Goal: Task Accomplishment & Management: Complete application form

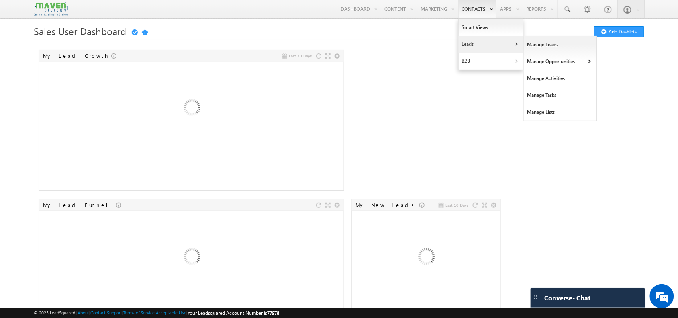
click at [472, 41] on link "Leads" at bounding box center [490, 44] width 64 height 17
click at [523, 42] on link "Manage Leads" at bounding box center [559, 44] width 73 height 17
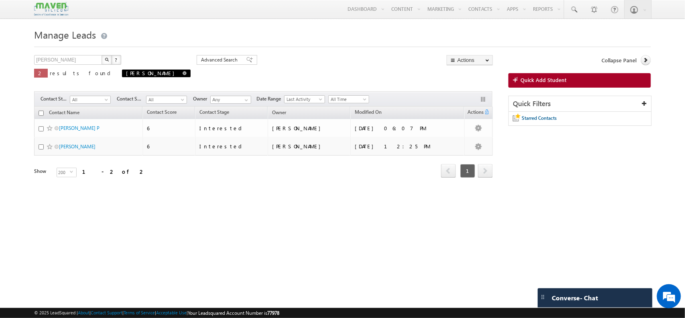
click at [183, 73] on span at bounding box center [185, 73] width 4 height 4
type input "Search Contacts"
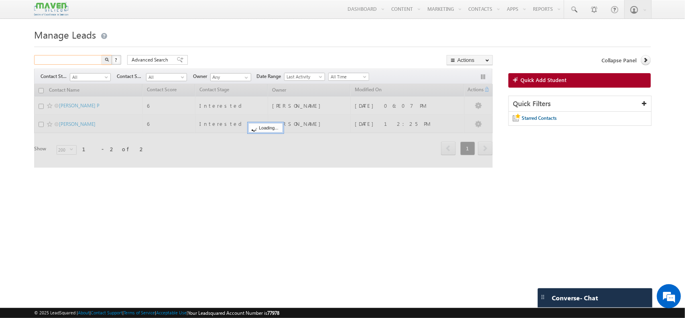
click at [65, 59] on input "text" at bounding box center [68, 60] width 69 height 10
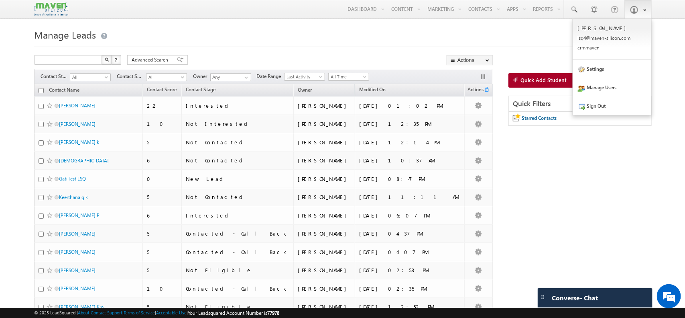
type input "Search Contacts"
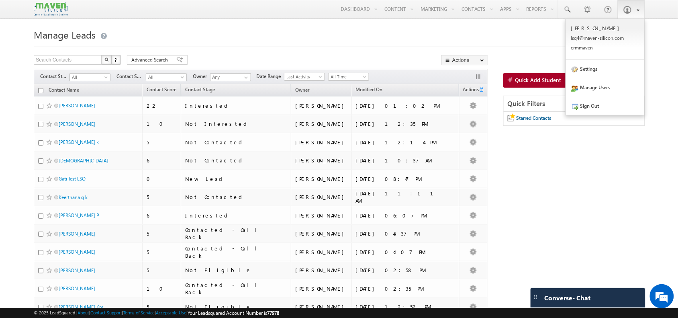
click at [640, 12] on link at bounding box center [630, 9] width 27 height 18
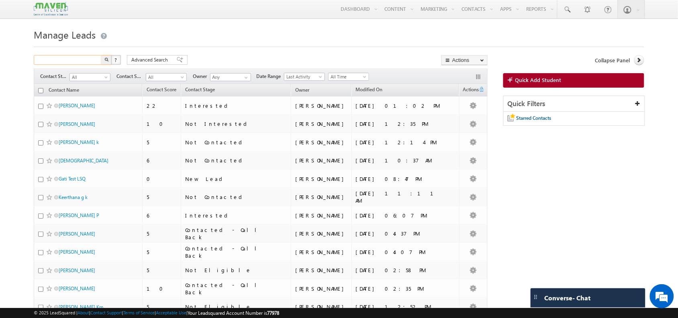
click at [75, 61] on input "text" at bounding box center [68, 60] width 69 height 10
type input "kishor"
click at [101, 55] on button "button" at bounding box center [106, 60] width 10 height 10
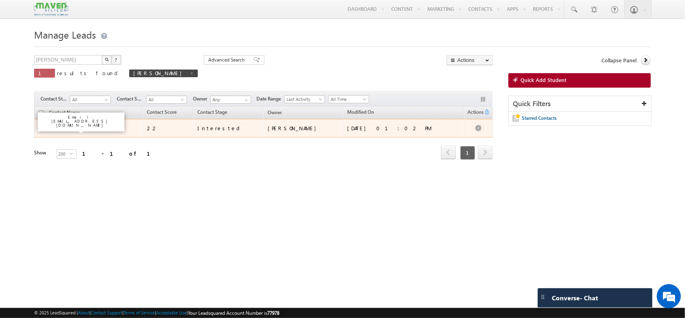
click at [75, 131] on link "[PERSON_NAME]" at bounding box center [77, 128] width 37 height 6
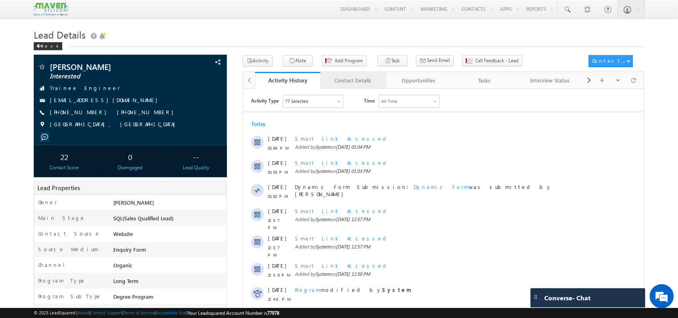
click at [348, 82] on div "Contact Details" at bounding box center [353, 80] width 52 height 10
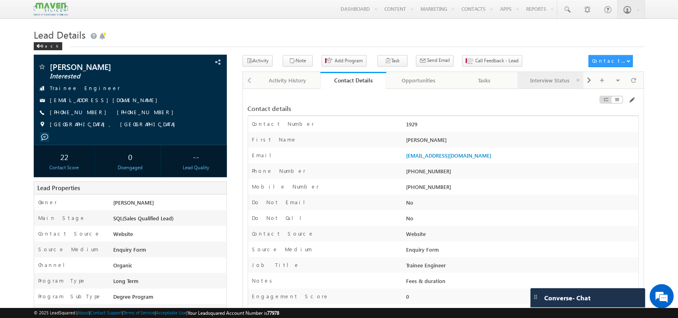
click at [554, 88] on link "Interview Status" at bounding box center [550, 80] width 66 height 17
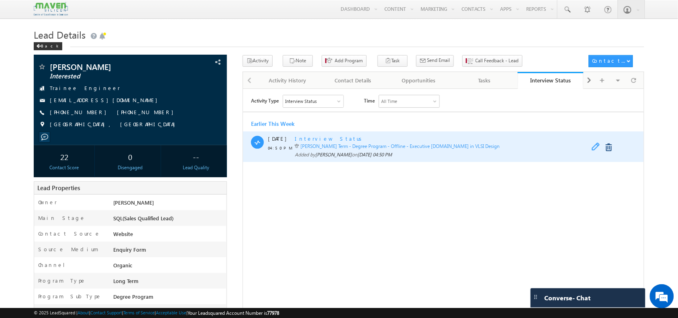
click at [591, 144] on span at bounding box center [597, 147] width 12 height 10
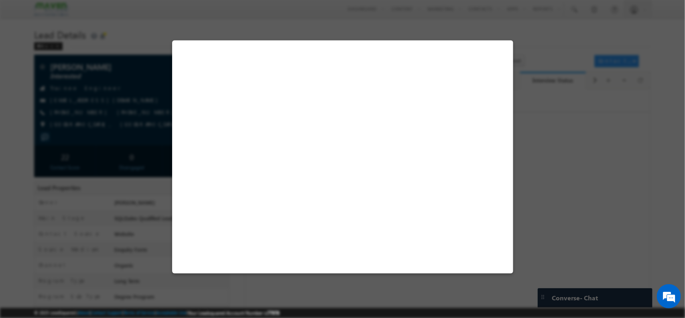
select select "Long Term"
select select "Degree Program"
select select "Executive [DOMAIN_NAME] in VLSI Design"
select select "Yes"
select select "Accepted"
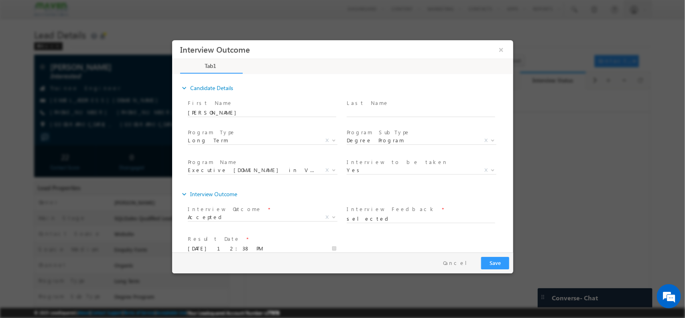
click at [387, 222] on span at bounding box center [420, 226] width 148 height 9
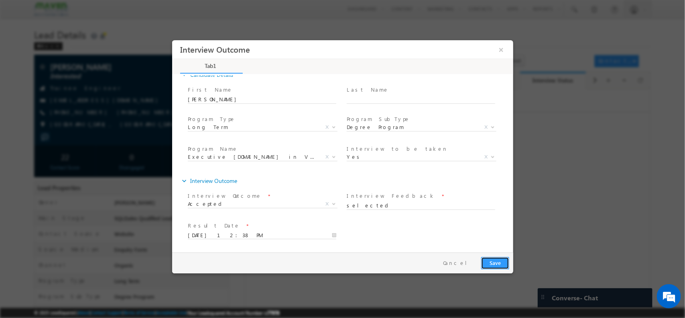
click at [499, 262] on button "Save" at bounding box center [495, 262] width 28 height 12
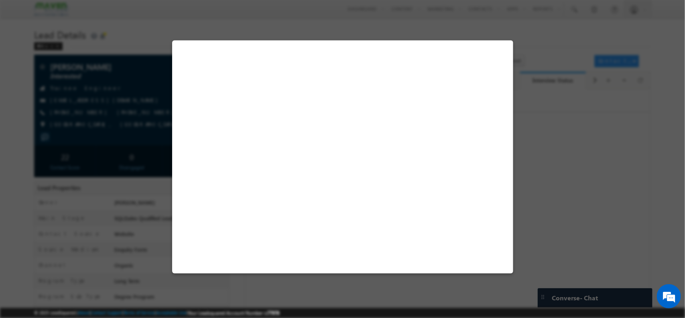
select select "Long Term"
select select "Degree Program"
select select "Executive [DOMAIN_NAME] in VLSI Design"
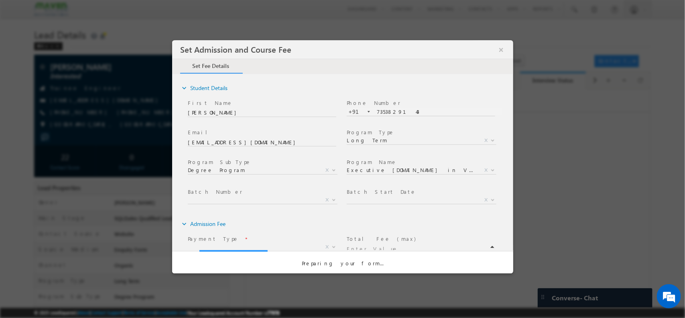
scroll to position [0, 0]
type input "59000"
type input "590000"
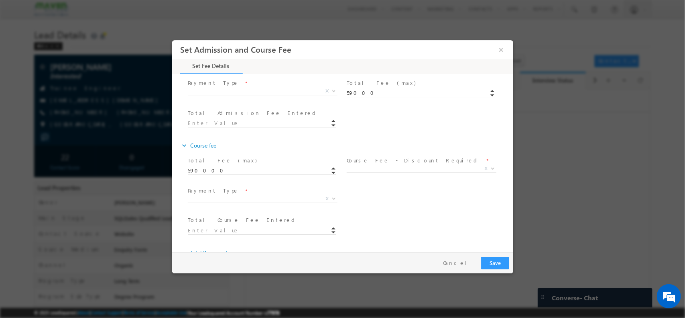
scroll to position [157, 0]
click at [294, 121] on span at bounding box center [265, 121] width 156 height 9
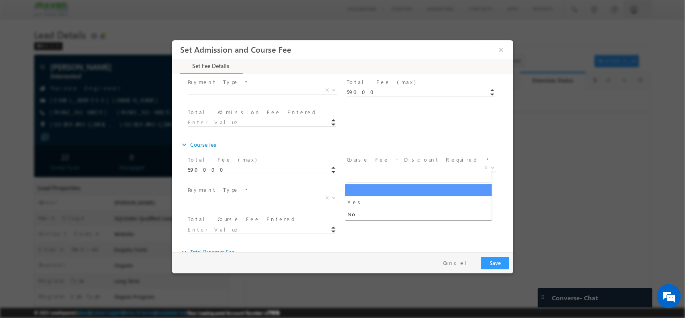
click at [383, 164] on span "X" at bounding box center [421, 167] width 150 height 8
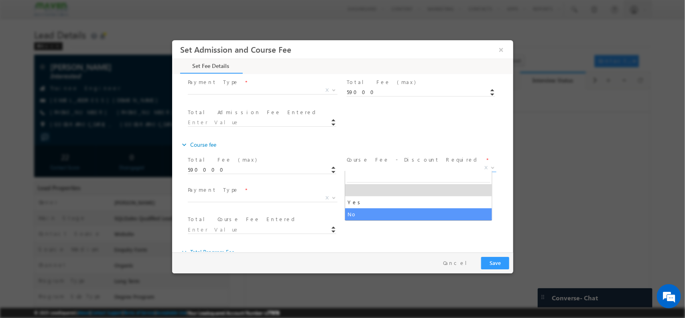
select select "No"
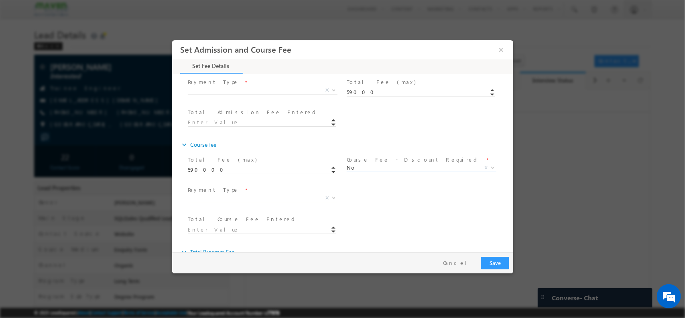
click at [259, 193] on span "X" at bounding box center [262, 197] width 150 height 8
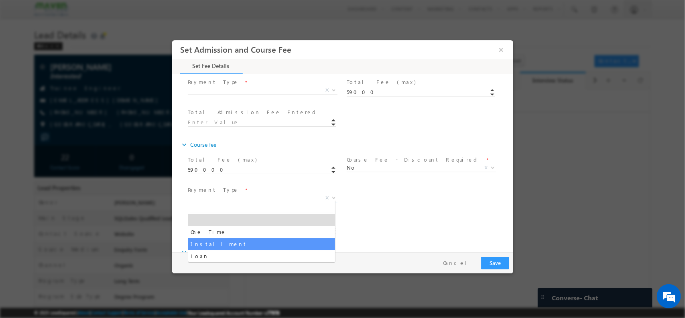
select select "Installment"
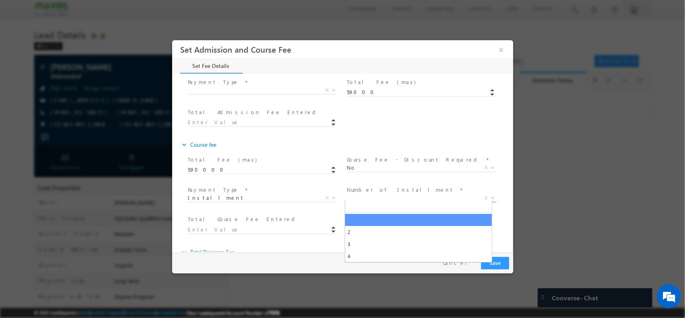
click at [361, 196] on span "X" at bounding box center [421, 197] width 150 height 8
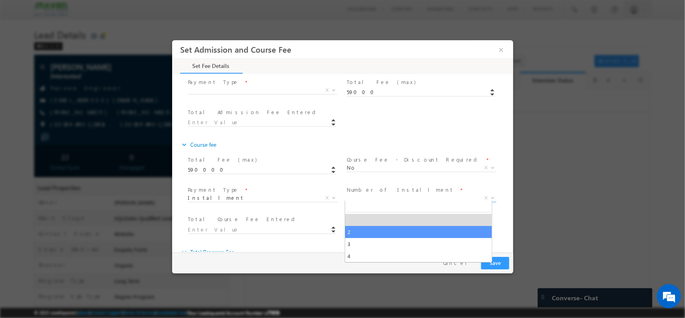
select select "2"
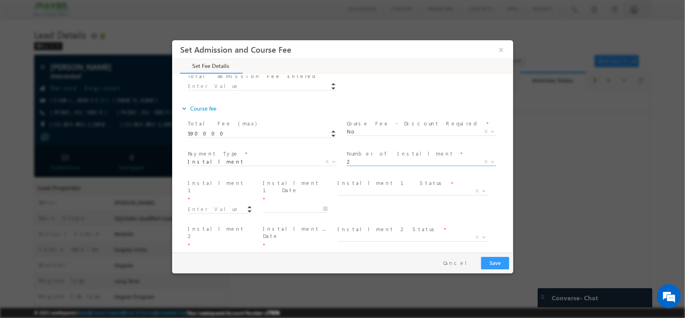
scroll to position [205, 0]
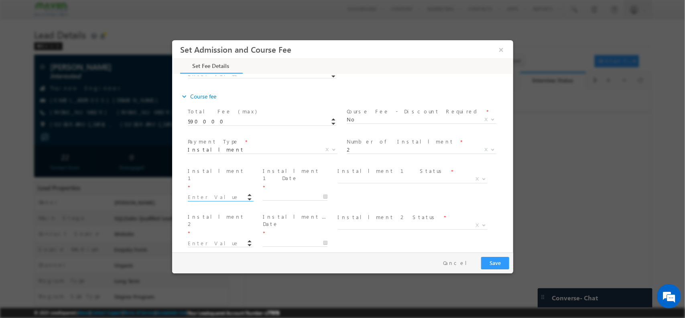
click at [225, 193] on input at bounding box center [219, 197] width 65 height 8
type input "10000.00"
click at [283, 192] on input "text" at bounding box center [295, 196] width 65 height 8
type input "[DATE]"
click at [361, 181] on span "X" at bounding box center [413, 180] width 150 height 8
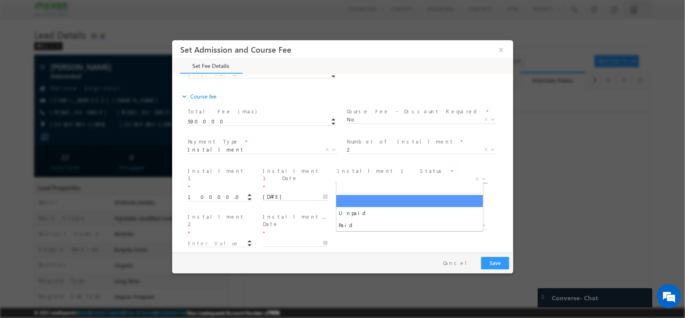
click at [361, 178] on span "X" at bounding box center [413, 179] width 150 height 8
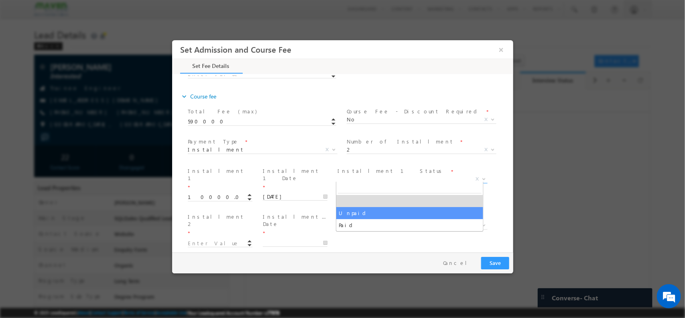
select select "Unpaid"
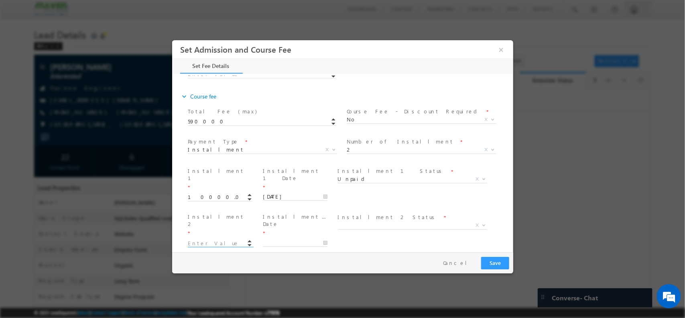
click at [222, 238] on span at bounding box center [223, 242] width 72 height 9
type input "49000.00"
type input "59000"
click at [290, 238] on input "text" at bounding box center [295, 242] width 65 height 8
type input "[DATE]"
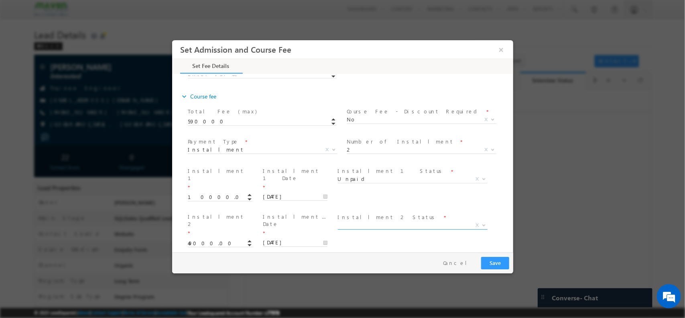
click at [355, 222] on span "X" at bounding box center [413, 226] width 150 height 8
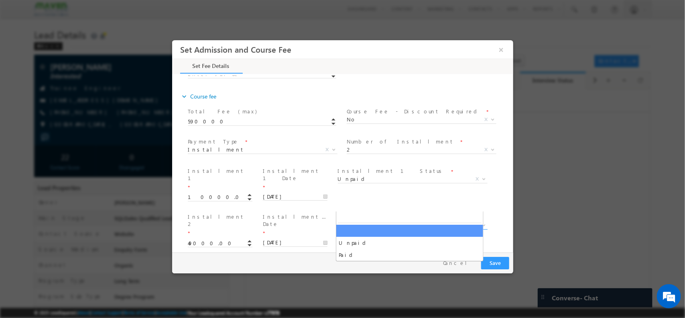
click at [355, 221] on span "X" at bounding box center [413, 225] width 150 height 8
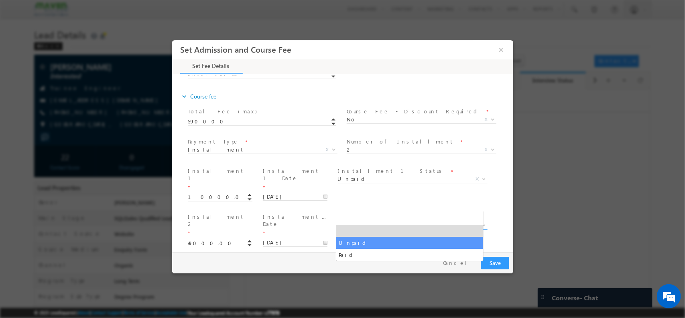
select select "Unpaid"
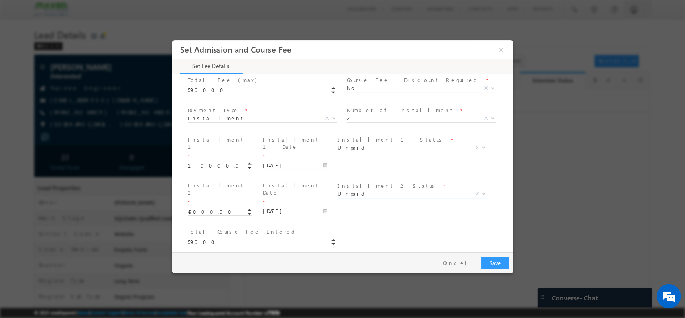
scroll to position [201, 0]
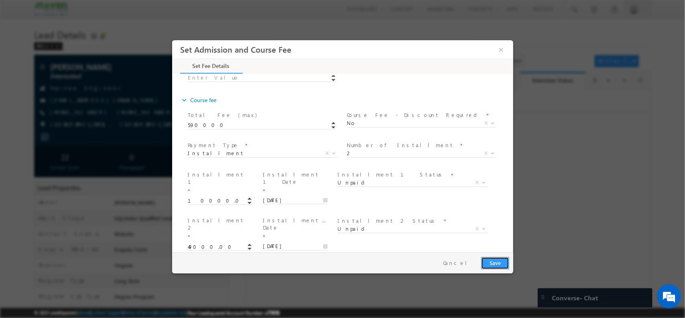
click at [497, 260] on button "Save" at bounding box center [495, 262] width 28 height 12
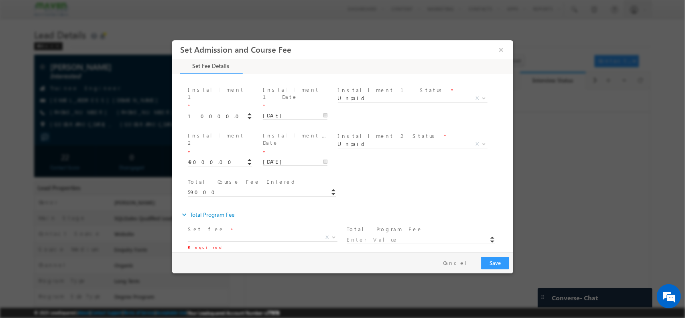
scroll to position [286, 0]
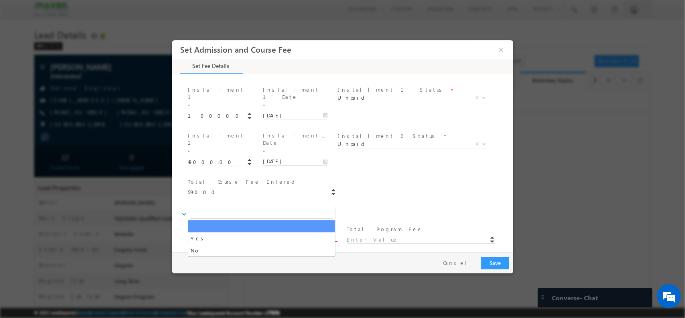
click at [261, 233] on span "X" at bounding box center [262, 237] width 150 height 8
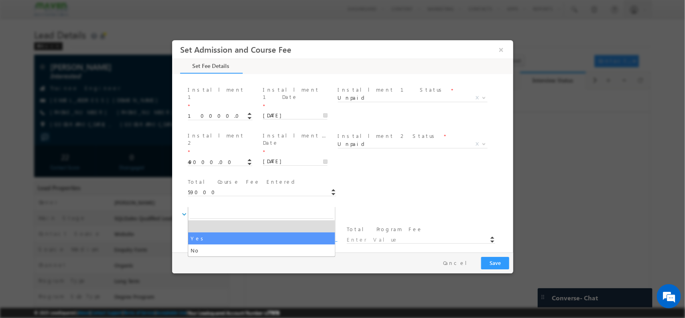
select select "Yes"
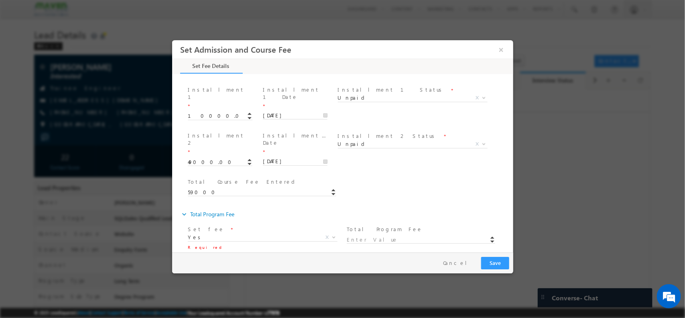
click at [370, 234] on span at bounding box center [424, 238] width 156 height 9
click at [269, 264] on span at bounding box center [265, 268] width 156 height 9
click at [492, 266] on button "Save" at bounding box center [495, 262] width 28 height 12
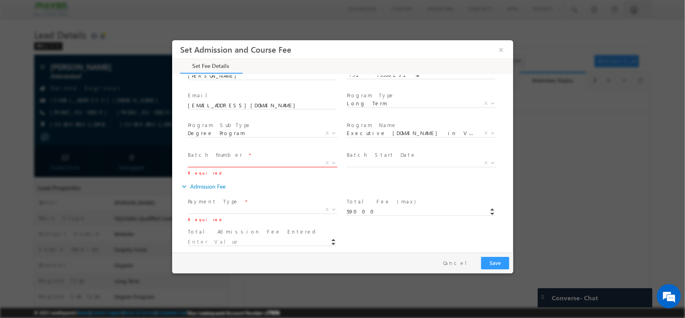
click at [292, 161] on span "X" at bounding box center [262, 163] width 150 height 8
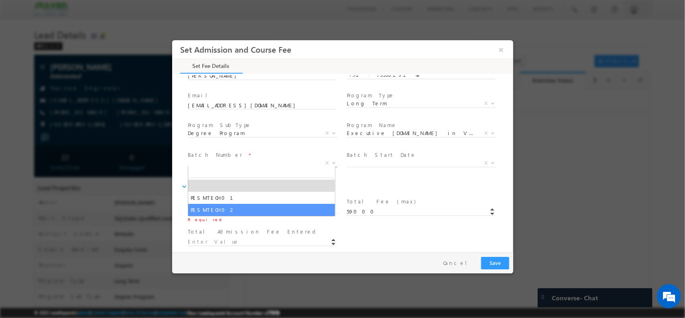
select select "PESMTECH02"
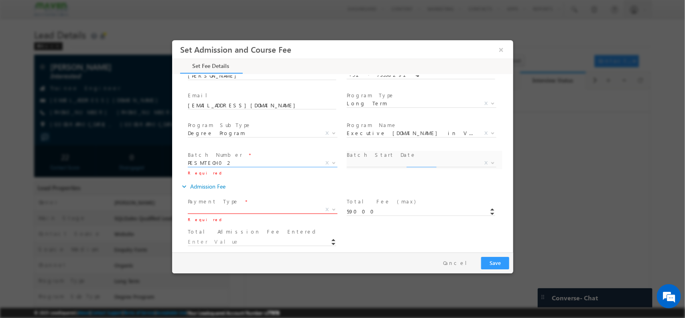
select select "Nov Cohort"
click at [257, 202] on span "Payment Type *" at bounding box center [261, 201] width 148 height 9
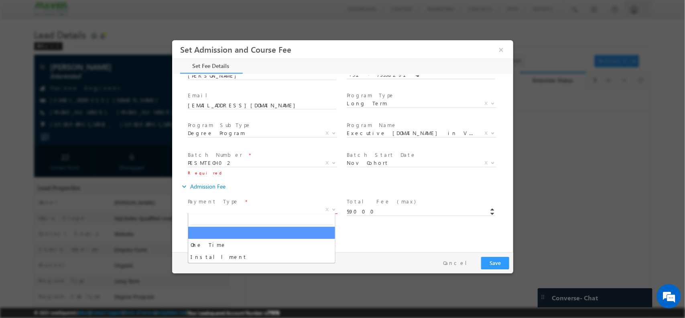
click at [257, 205] on span "X" at bounding box center [262, 209] width 150 height 8
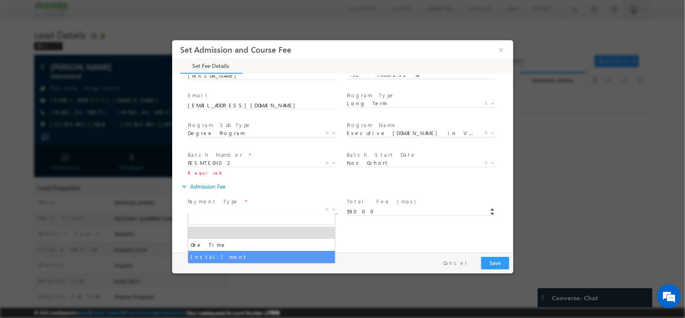
select select "Installment"
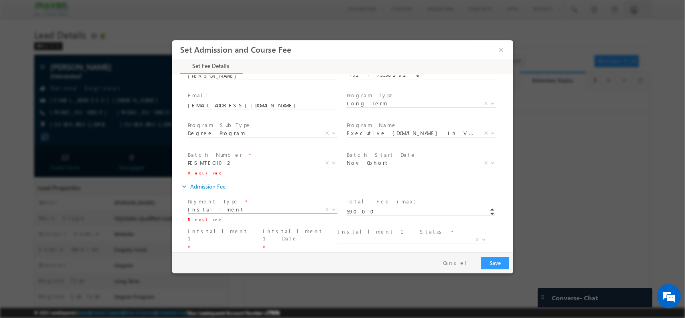
scroll to position [114, 0]
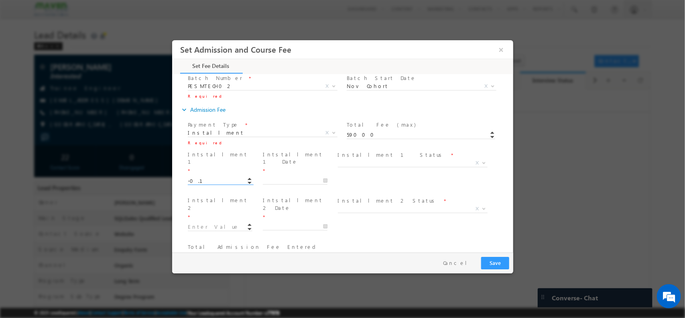
click at [243, 179] on button "button" at bounding box center [249, 181] width 12 height 4
type input "-"
type input "10000.00"
click at [325, 176] on input "text" at bounding box center [295, 180] width 65 height 8
type input "[DATE]"
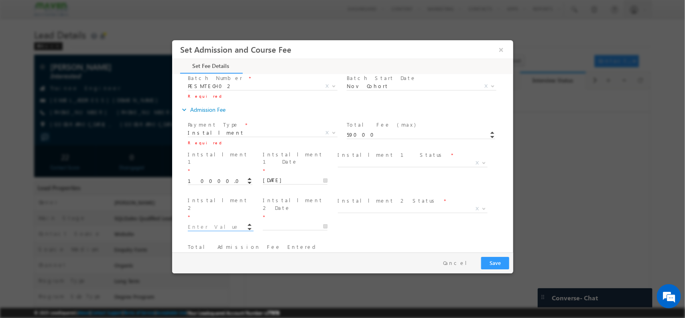
click at [217, 222] on input at bounding box center [219, 226] width 65 height 8
type input "4"
type input "49000.00"
type input "59000"
click at [286, 222] on input "text" at bounding box center [295, 226] width 65 height 8
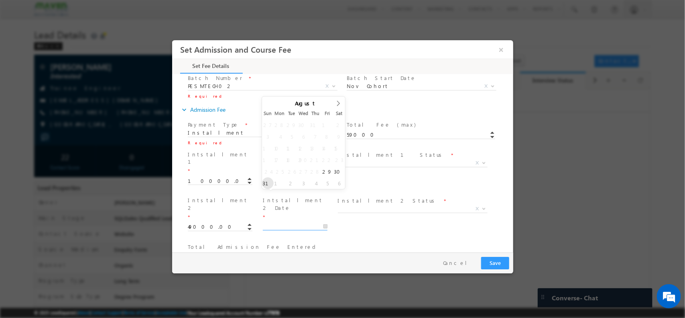
type input "[DATE]"
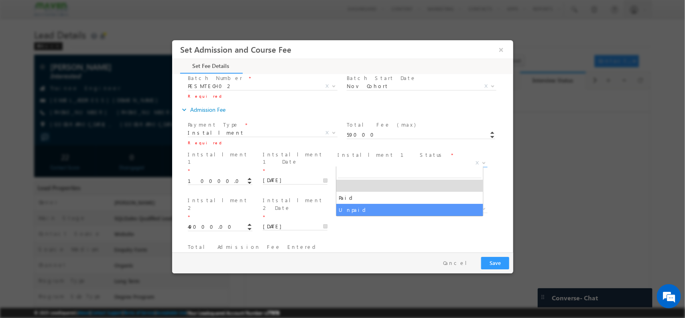
drag, startPoint x: 368, startPoint y: 157, endPoint x: 360, endPoint y: 215, distance: 58.0
select select "Unpaid"
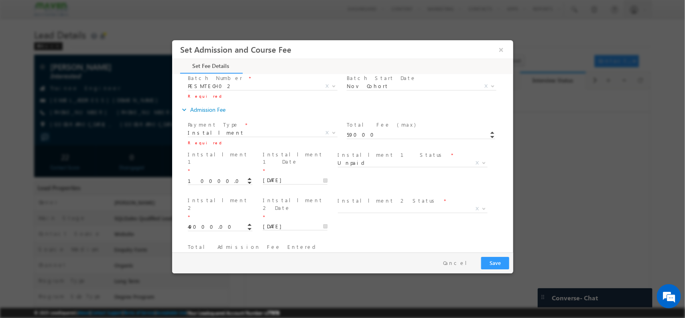
click at [360, 240] on div "Total Admission Fee Entered * 59000" at bounding box center [349, 255] width 327 height 30
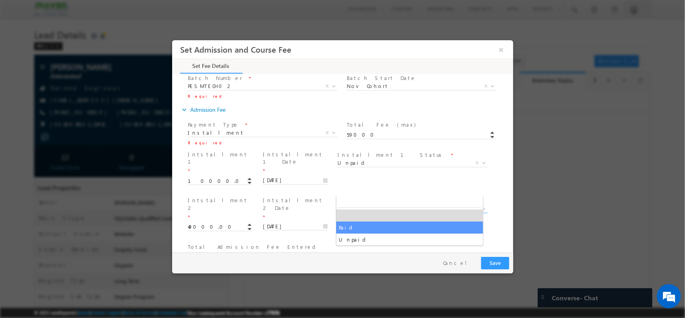
drag, startPoint x: 367, startPoint y: 188, endPoint x: 359, endPoint y: 240, distance: 52.3
select select "Unpaid"
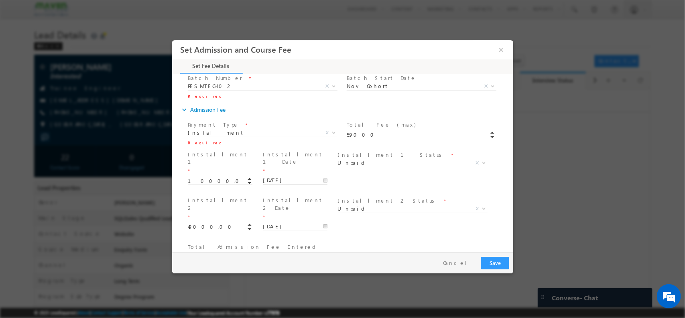
click at [359, 271] on div "expand_more Course fee" at bounding box center [346, 278] width 333 height 14
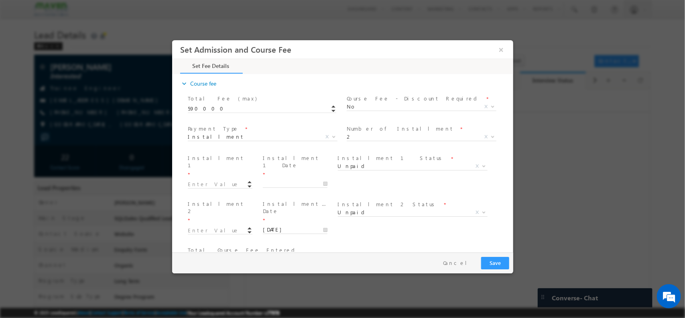
scroll to position [312, 0]
click at [493, 260] on button "Save" at bounding box center [495, 262] width 28 height 12
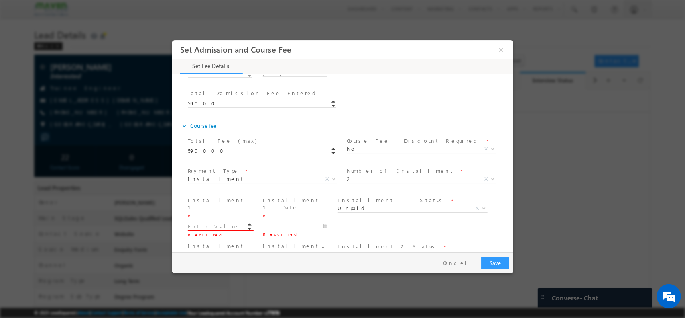
scroll to position [266, 0]
drag, startPoint x: 211, startPoint y: 121, endPoint x: 210, endPoint y: 116, distance: 5.6
click at [210, 137] on div "Total Fee (max) * 590000" at bounding box center [265, 146] width 156 height 19
click at [210, 147] on span "590000" at bounding box center [265, 151] width 156 height 9
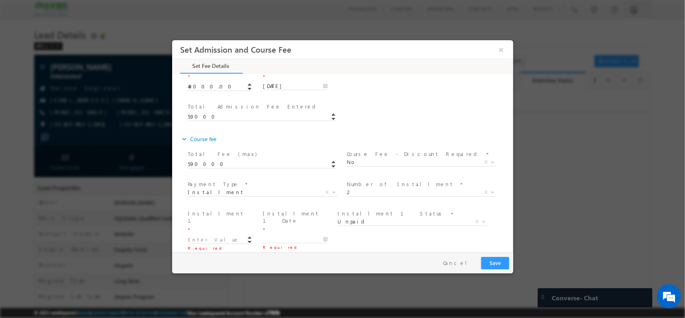
scroll to position [254, 0]
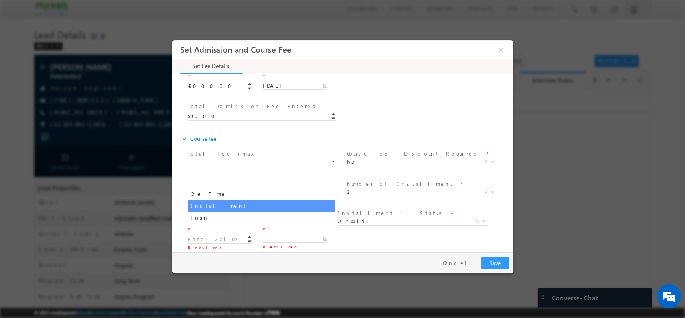
click at [279, 187] on span "Installment" at bounding box center [252, 190] width 130 height 7
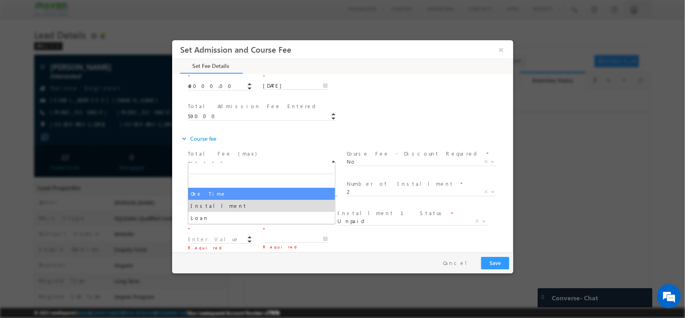
select select "One Time"
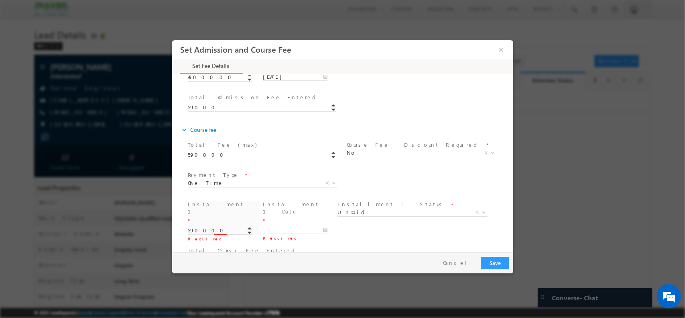
type input "590000.00"
type input "590000"
click at [234, 226] on input "590000.00" at bounding box center [219, 230] width 65 height 8
type input "5"
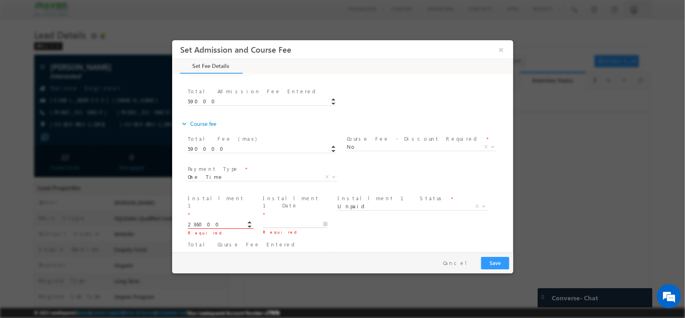
type input "236000.00"
type input "236000"
click at [283, 220] on input "text" at bounding box center [295, 224] width 65 height 8
type input "[DATE]"
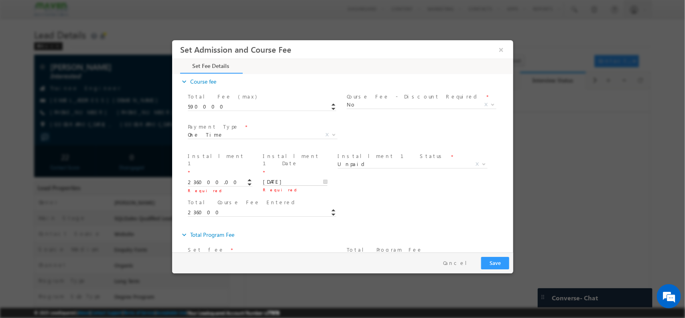
scroll to position [316, 0]
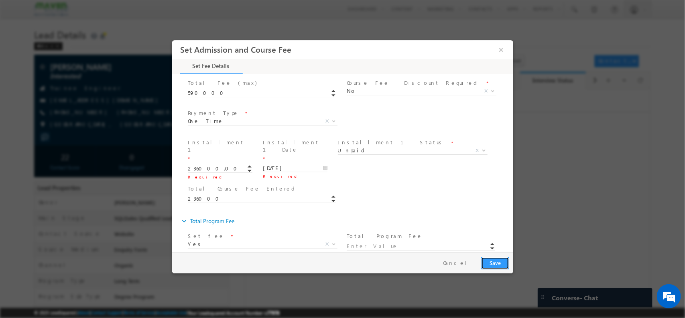
click at [485, 263] on button "Save" at bounding box center [495, 262] width 28 height 12
click at [492, 269] on div "Pay & Save Save Cancel" at bounding box center [344, 262] width 345 height 21
click at [490, 263] on button "Save" at bounding box center [495, 262] width 28 height 12
click at [498, 267] on button "Save" at bounding box center [495, 262] width 28 height 12
click at [387, 241] on span at bounding box center [424, 245] width 156 height 9
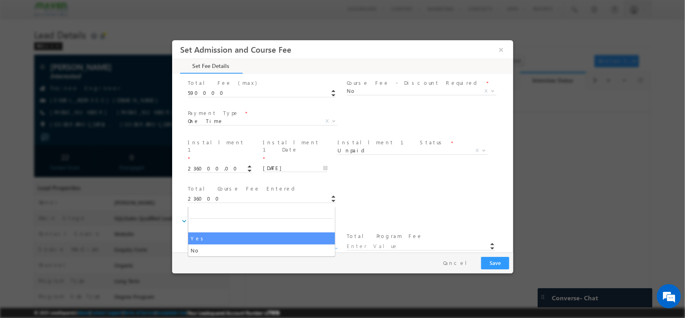
click at [210, 240] on span "Yes" at bounding box center [252, 243] width 130 height 7
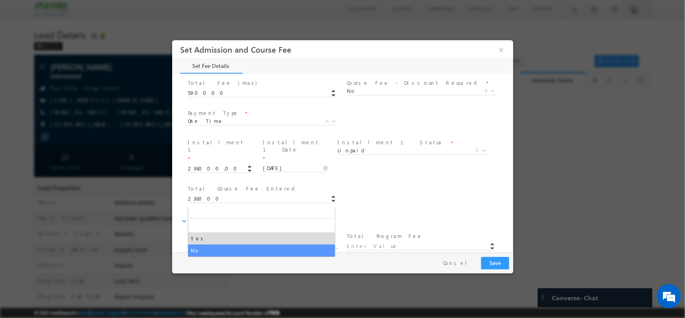
select select "No"
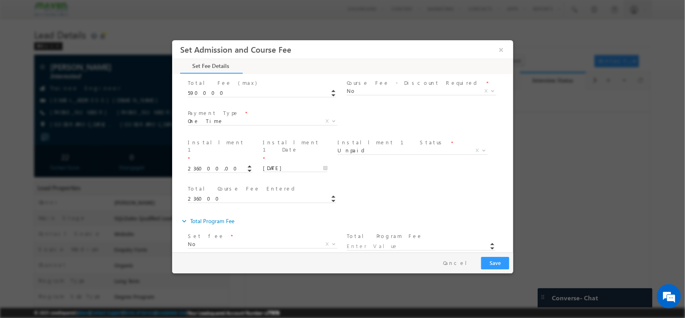
drag, startPoint x: 439, startPoint y: 191, endPoint x: 424, endPoint y: 206, distance: 21.9
click at [424, 231] on div "Total Program Fee *" at bounding box center [424, 240] width 156 height 19
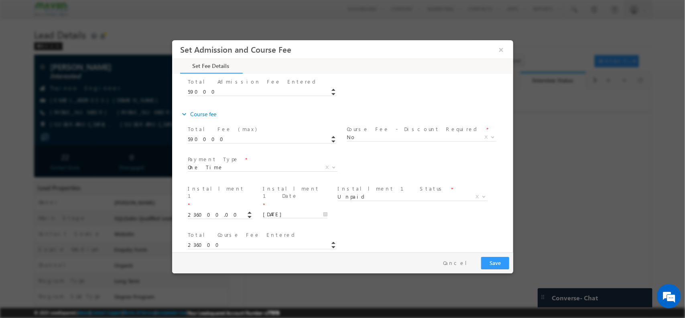
scroll to position [268, 0]
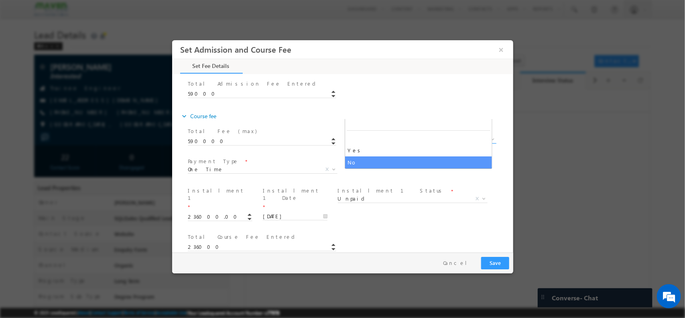
click at [403, 135] on span "No" at bounding box center [411, 138] width 130 height 7
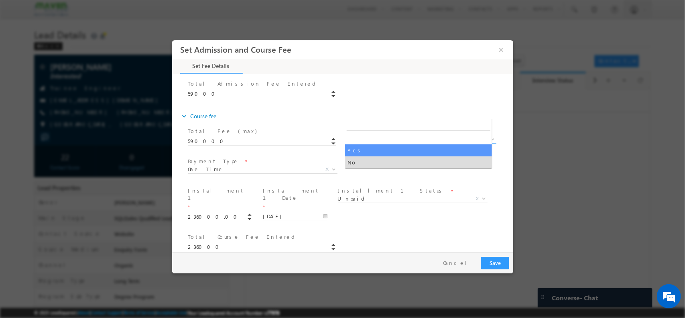
select select "Yes"
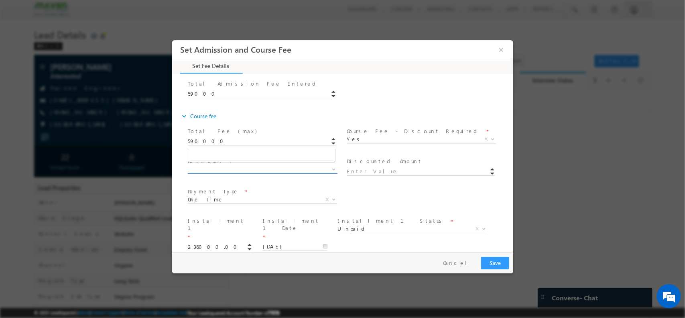
click at [246, 165] on span "X" at bounding box center [262, 169] width 150 height 8
click at [418, 185] on div "Payment Type * One Time Installment Loan One Time X Number of Installment * 2 3…" at bounding box center [349, 200] width 327 height 30
click at [255, 157] on span "Discount % *" at bounding box center [261, 161] width 148 height 9
click at [196, 165] on span "X" at bounding box center [262, 169] width 150 height 8
type input "531000"
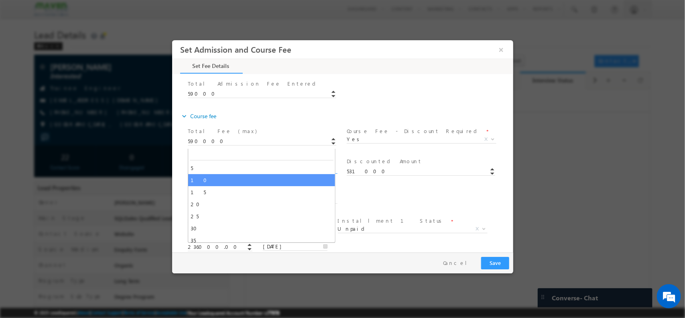
select select "10"
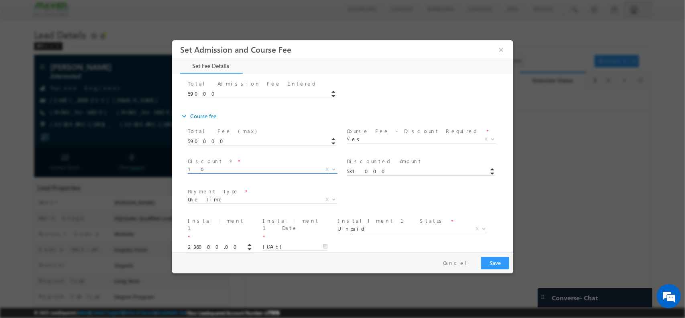
click at [259, 165] on span "10" at bounding box center [252, 168] width 130 height 7
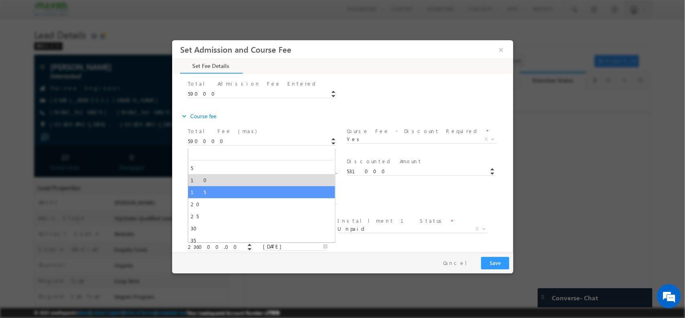
type input "501500"
select select "15"
click at [222, 165] on span "15" at bounding box center [252, 168] width 130 height 7
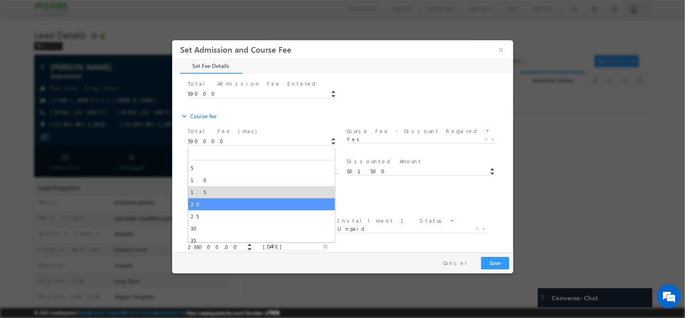
type input "472000"
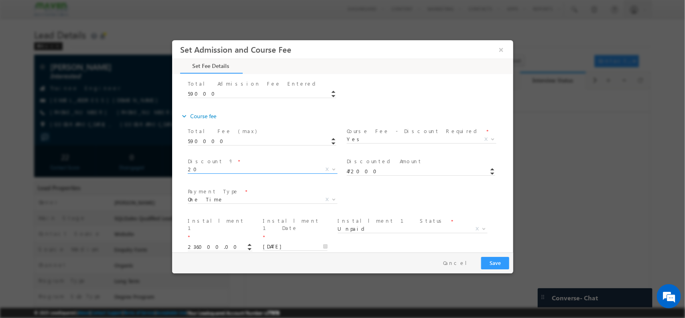
click at [237, 165] on span "20" at bounding box center [252, 168] width 130 height 7
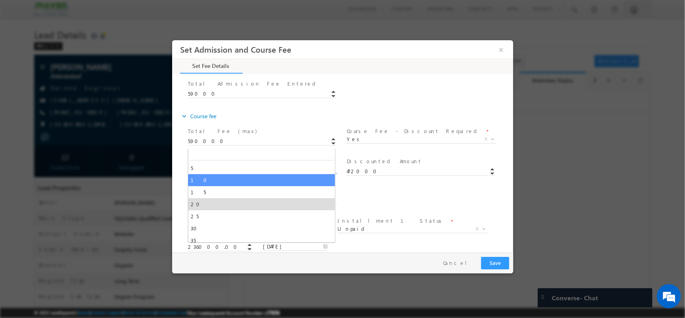
select select "10"
type input "531000"
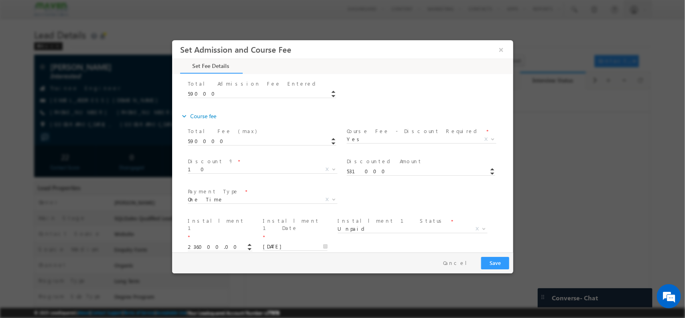
click at [243, 157] on span "Discount % *" at bounding box center [261, 161] width 148 height 9
click at [230, 165] on span "10" at bounding box center [252, 168] width 130 height 7
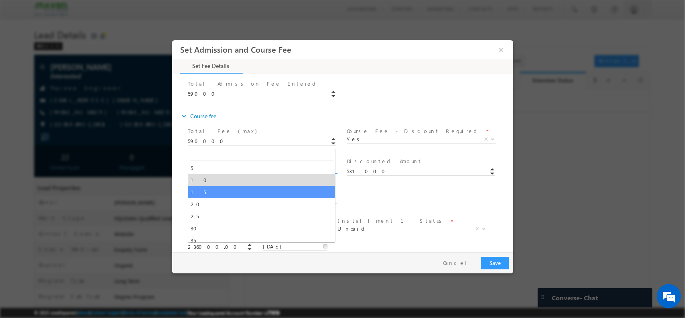
select select "15"
type input "501500"
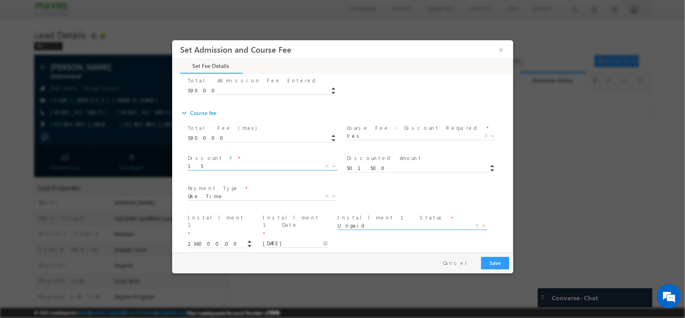
scroll to position [270, 0]
click at [246, 193] on span "One Time" at bounding box center [252, 196] width 130 height 7
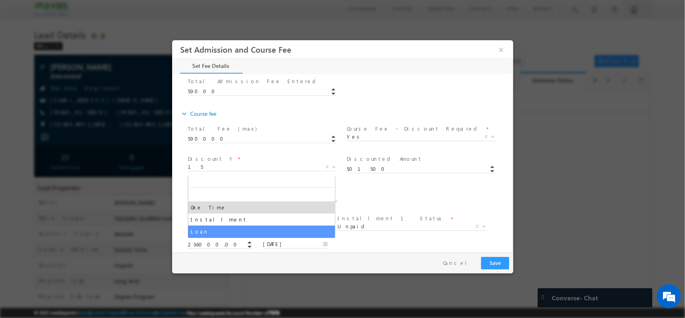
select select "Loan"
click at [277, 193] on span "Loan" at bounding box center [252, 196] width 130 height 7
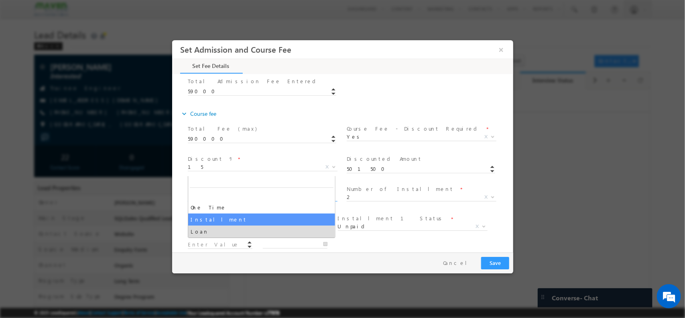
select select "Installment"
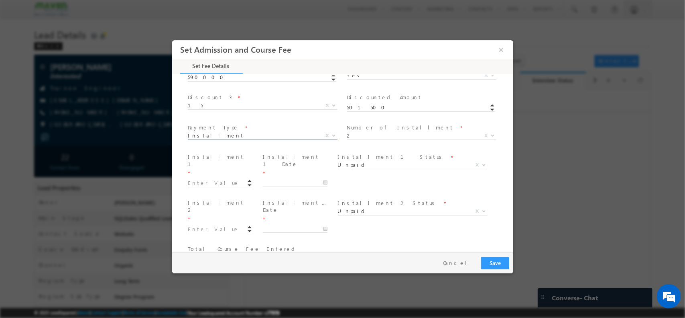
scroll to position [332, 0]
click at [391, 242] on div "Loan ID * Total Course Fee Entered *" at bounding box center [349, 257] width 327 height 30
click at [204, 178] on input at bounding box center [219, 182] width 65 height 8
click at [379, 242] on div "Loan ID * Total Course Fee Entered *" at bounding box center [349, 257] width 327 height 30
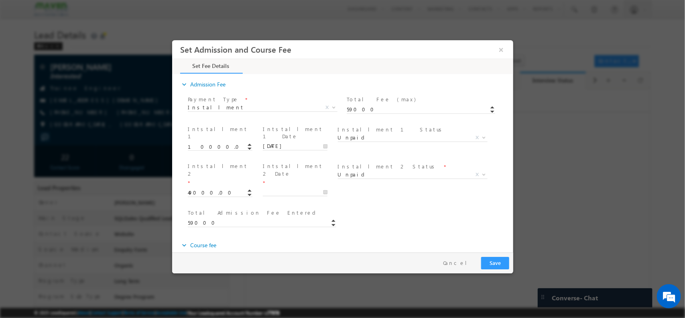
scroll to position [139, 0]
click at [319, 187] on input "text" at bounding box center [295, 191] width 65 height 8
click at [426, 206] on div "Total Admission Fee Entered * 59000" at bounding box center [349, 221] width 327 height 30
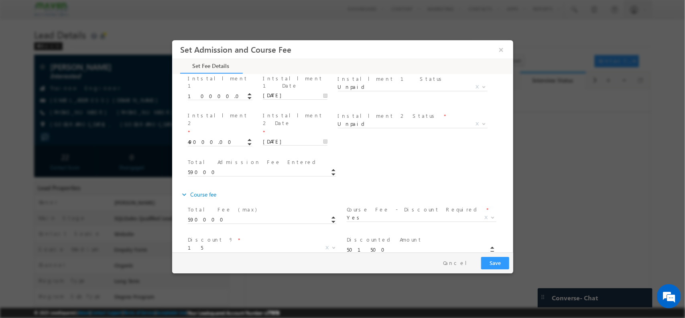
scroll to position [189, 0]
click at [323, 138] on input "[DATE]" at bounding box center [295, 142] width 65 height 8
type input "[DATE]"
click at [418, 187] on div "expand_more Course fee" at bounding box center [346, 194] width 333 height 14
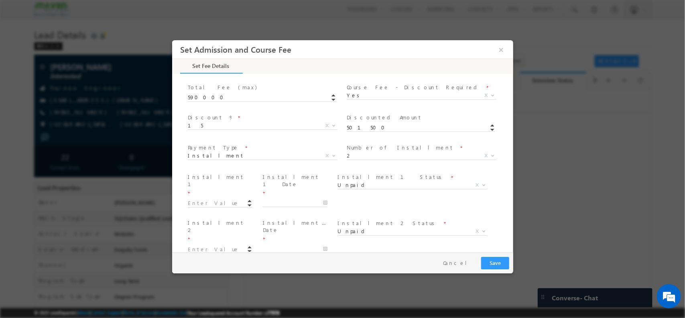
scroll to position [312, 0]
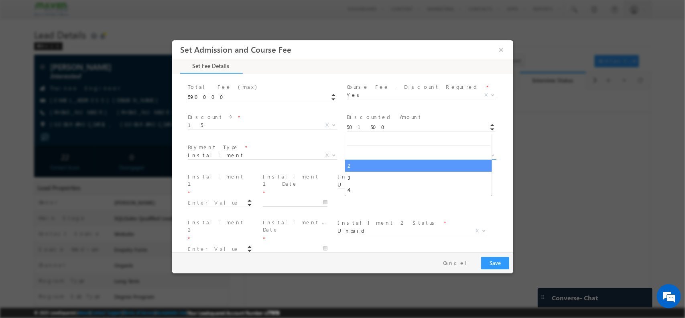
click at [363, 151] on span "2" at bounding box center [411, 154] width 130 height 7
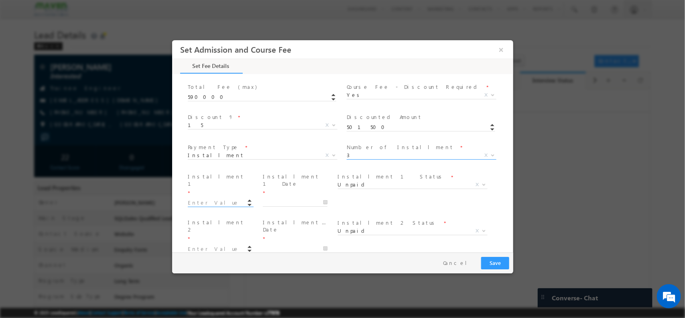
click at [198, 198] on input at bounding box center [219, 202] width 65 height 8
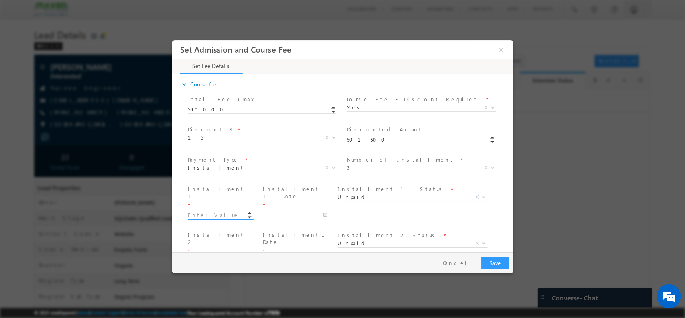
scroll to position [299, 0]
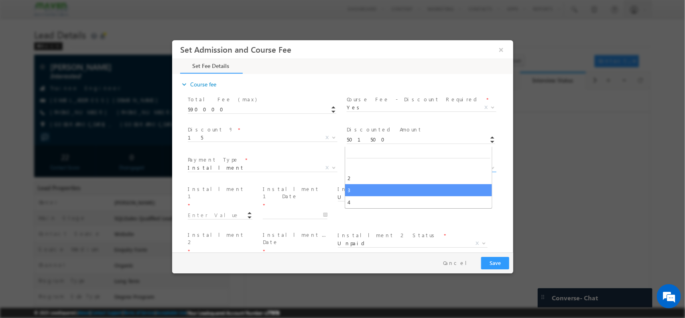
click at [373, 163] on span "3" at bounding box center [411, 166] width 130 height 7
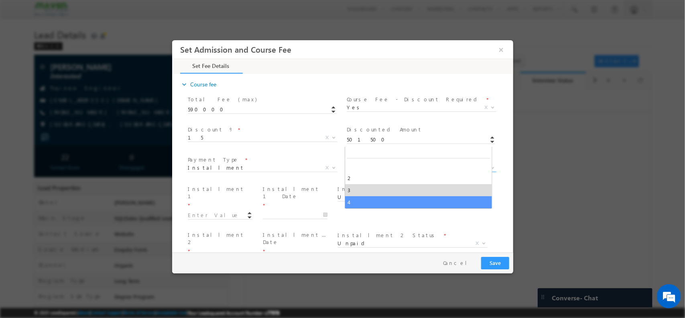
select select "4"
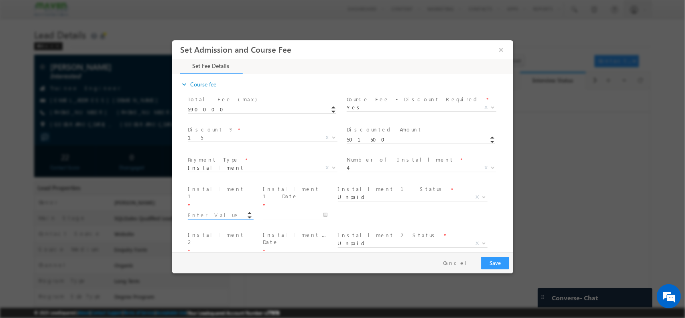
click at [236, 211] on input at bounding box center [219, 215] width 65 height 8
type input "59000.00"
click at [293, 210] on input "text" at bounding box center [295, 214] width 65 height 8
type input "[DATE]"
click at [222, 257] on input at bounding box center [219, 261] width 65 height 8
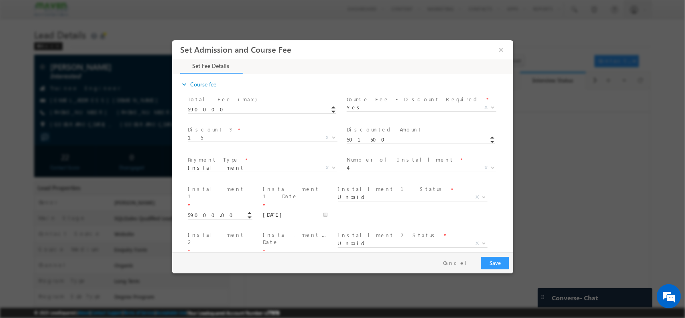
type input "236000.00"
click at [295, 256] on input "text" at bounding box center [295, 260] width 65 height 8
click at [338, 114] on icon at bounding box center [338, 113] width 6 height 6
type input "[DATE]"
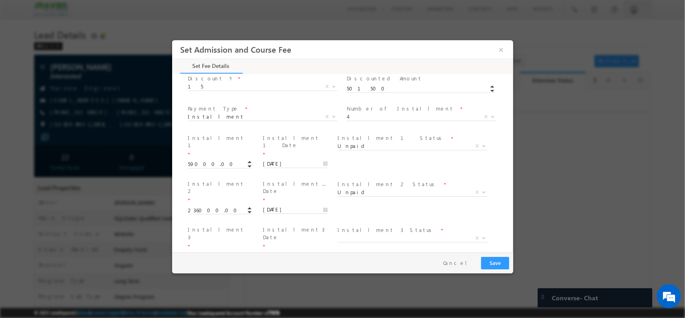
click at [225, 252] on input at bounding box center [219, 256] width 65 height 8
type input "177000.00"
click at [294, 251] on input "text" at bounding box center [295, 255] width 65 height 8
click at [339, 91] on icon at bounding box center [338, 91] width 3 height 5
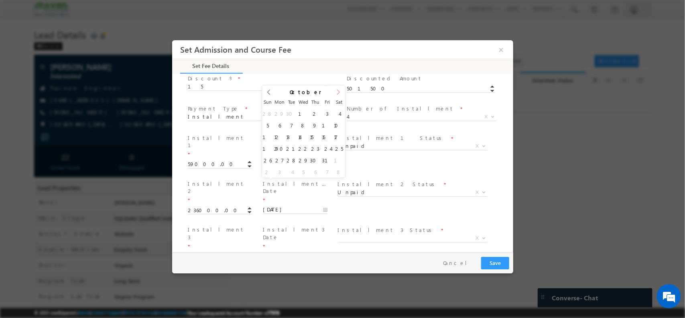
click at [339, 91] on icon at bounding box center [338, 91] width 3 height 5
type input "2026"
click at [339, 91] on icon at bounding box center [338, 91] width 3 height 5
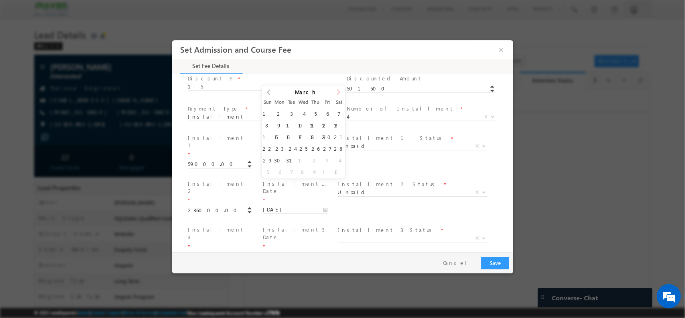
click at [339, 91] on icon at bounding box center [338, 91] width 3 height 5
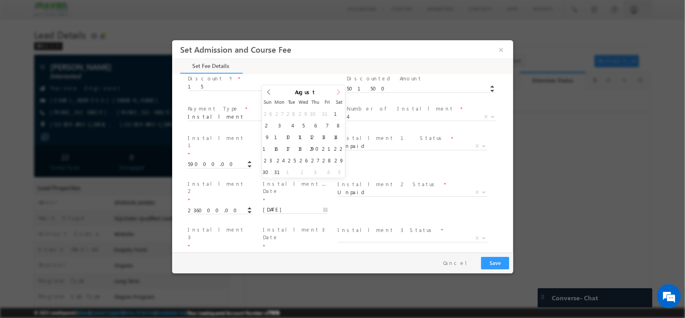
click at [339, 91] on icon at bounding box center [338, 91] width 3 height 5
type input "[DATE]"
click at [301, 271] on label "Installment 4 Date" at bounding box center [295, 278] width 64 height 15
click at [230, 291] on input at bounding box center [219, 295] width 65 height 8
type input "2830.00"
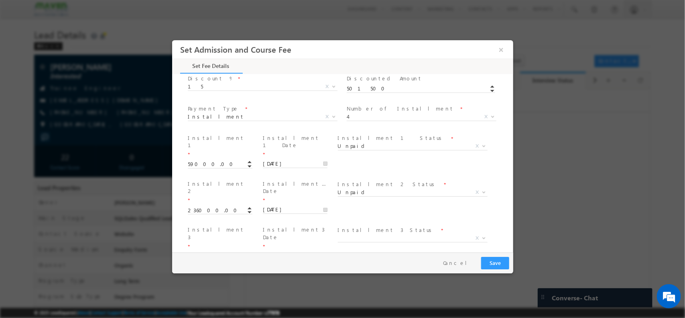
type input "474830"
click at [297, 297] on input "text" at bounding box center [295, 301] width 65 height 8
click at [312, 125] on input "2025" at bounding box center [303, 128] width 51 height 6
click at [323, 125] on span at bounding box center [326, 126] width 6 height 3
type input "2027"
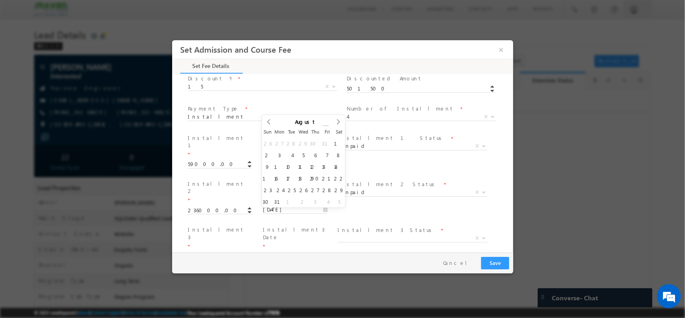
click at [323, 125] on span at bounding box center [326, 126] width 6 height 3
drag, startPoint x: 308, startPoint y: 155, endPoint x: 521, endPoint y: -47, distance: 293.6
type input "[DATE]"
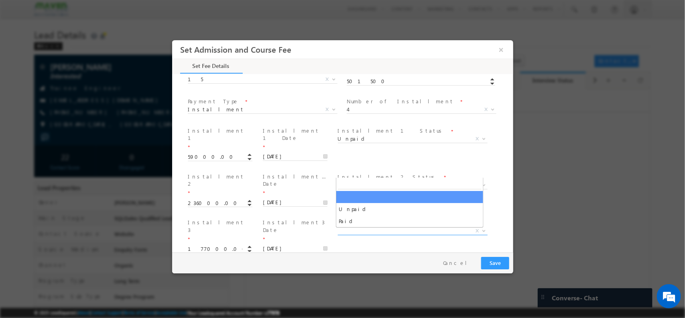
click at [357, 226] on span "X" at bounding box center [413, 230] width 150 height 8
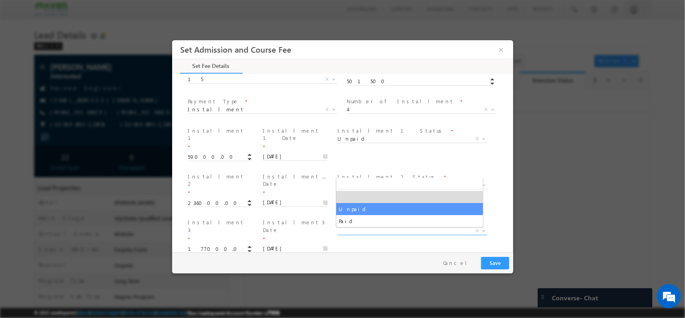
select select "Unpaid"
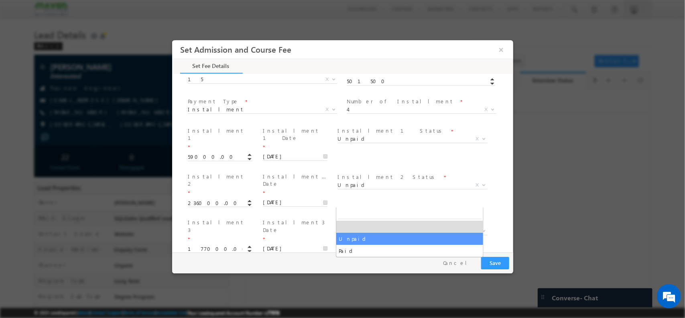
drag, startPoint x: 352, startPoint y: 201, endPoint x: 353, endPoint y: 234, distance: 32.9
select select "Unpaid"
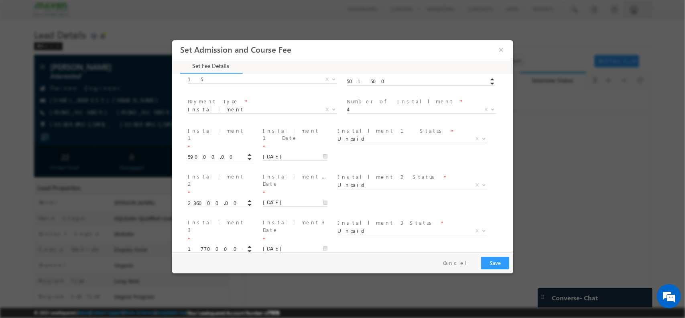
click at [353, 308] on div "Loan ID * Total Course Fee Entered * 474830" at bounding box center [349, 323] width 327 height 30
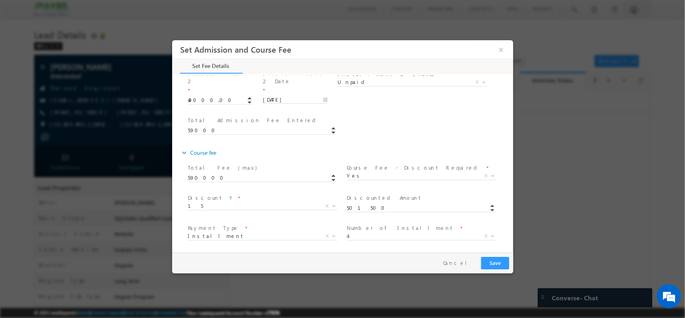
scroll to position [435, 0]
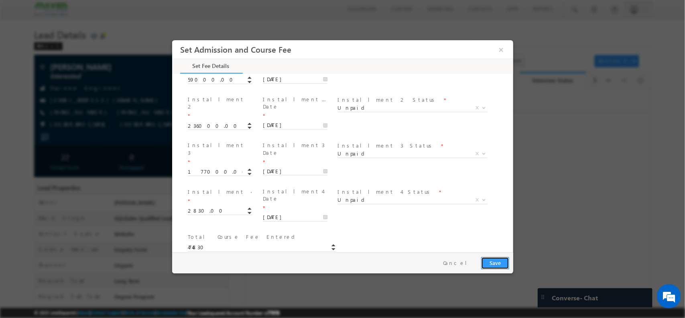
click at [492, 264] on button "Save" at bounding box center [495, 262] width 28 height 12
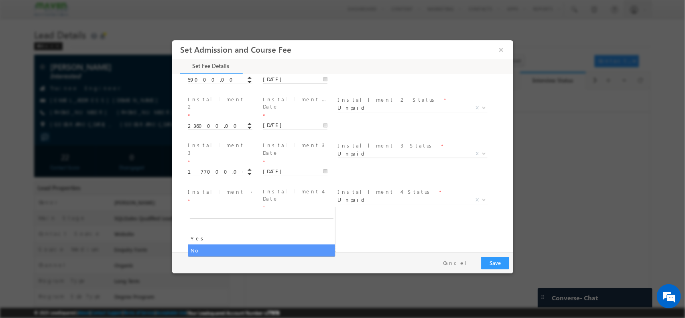
click at [273, 288] on span "No" at bounding box center [252, 291] width 130 height 7
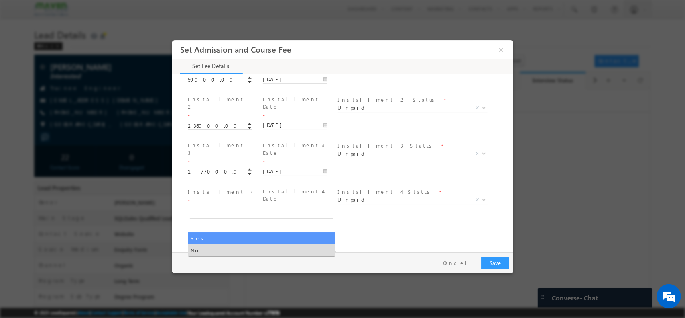
select select "Yes"
type input "533830"
type input "452398.31"
type input "81431.69"
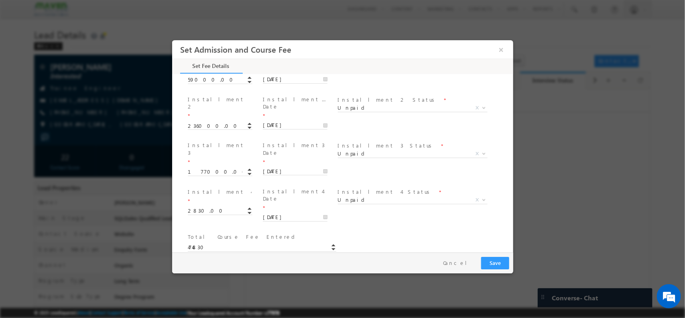
click at [427, 262] on div "expand_more Total Program Fee" at bounding box center [346, 269] width 333 height 14
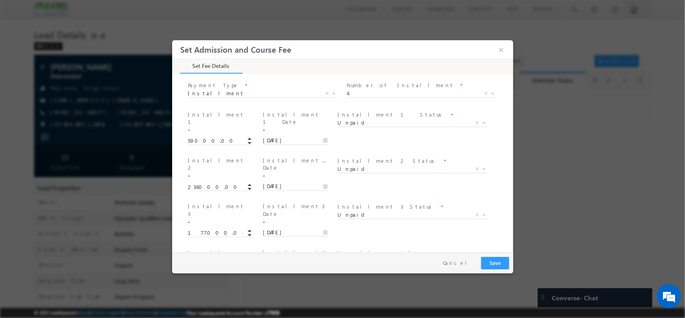
scroll to position [371, 0]
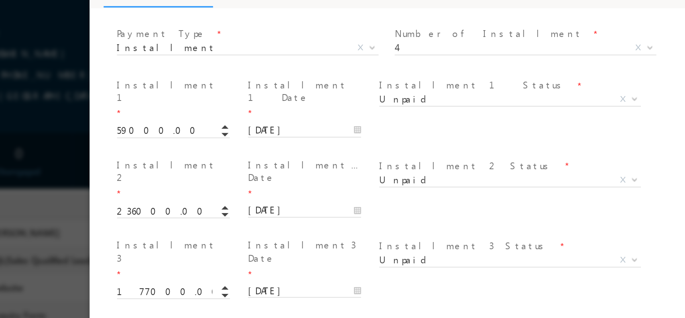
drag, startPoint x: 303, startPoint y: 114, endPoint x: 285, endPoint y: 124, distance: 21.2
click at [285, 204] on div "Loan ID * Total Course Fee Entered * 474830" at bounding box center [266, 219] width 327 height 30
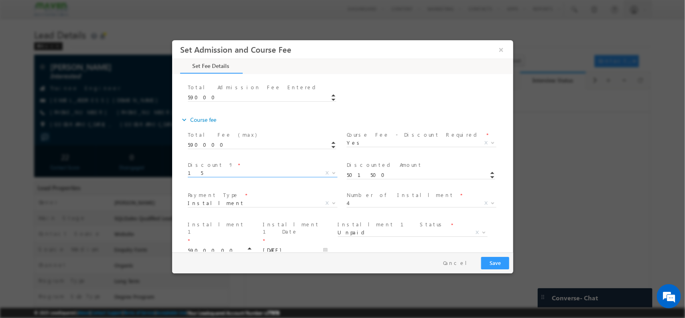
scroll to position [265, 0]
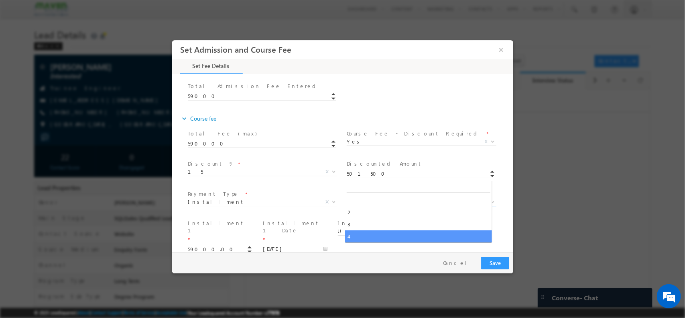
click at [371, 198] on span "4" at bounding box center [411, 201] width 130 height 7
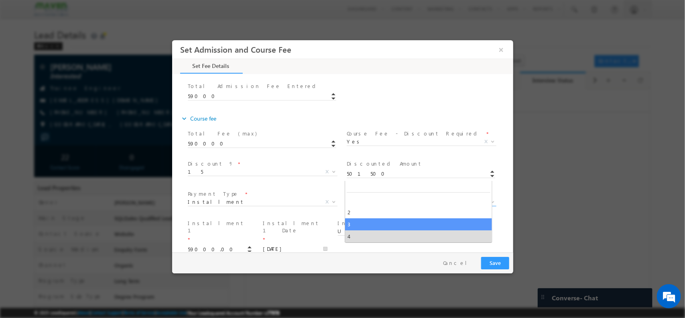
select select "3"
type input "0"
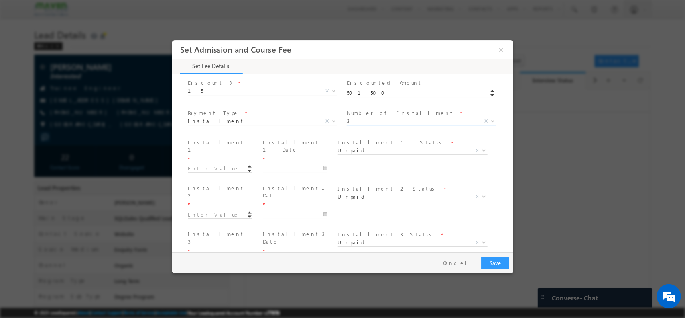
scroll to position [346, 0]
click at [228, 165] on input at bounding box center [219, 169] width 65 height 8
paste input "2,36,000"
type input "236000.00"
click at [304, 164] on input "text" at bounding box center [295, 168] width 65 height 8
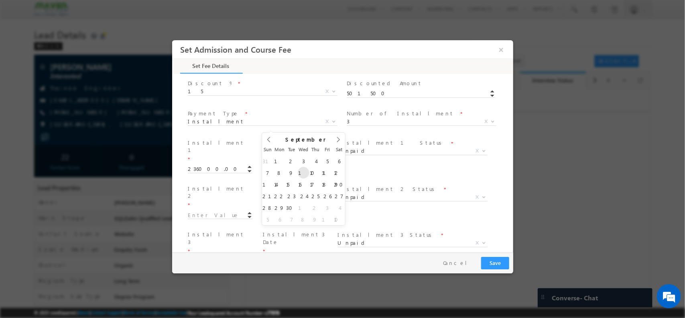
type input "[DATE]"
click at [208, 211] on input at bounding box center [219, 215] width 65 height 8
type input "177000.00"
click at [297, 210] on input "text" at bounding box center [295, 214] width 65 height 8
click at [318, 172] on input "2025" at bounding box center [303, 175] width 51 height 6
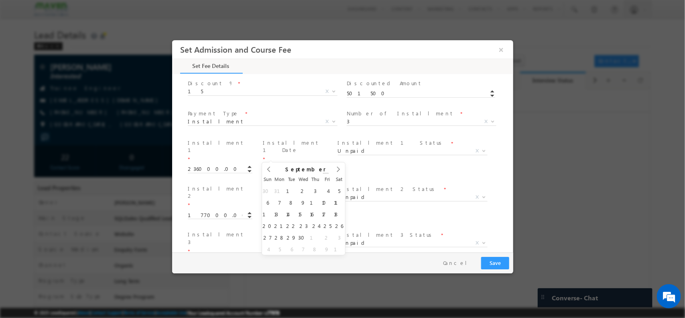
click at [324, 172] on span at bounding box center [326, 173] width 6 height 3
click at [324, 172] on div "[DATE]" at bounding box center [303, 169] width 63 height 14
type input "2026"
click at [323, 175] on span at bounding box center [326, 176] width 6 height 3
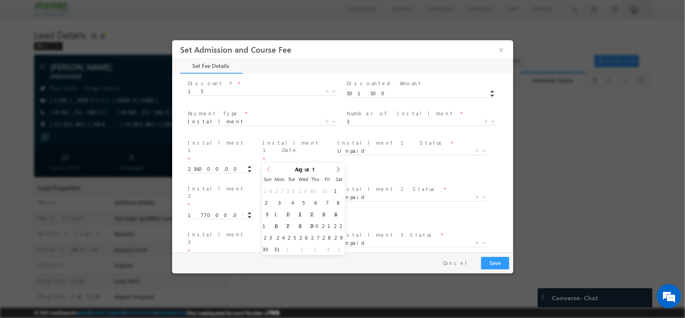
click at [264, 167] on span at bounding box center [269, 171] width 14 height 19
type input "[DATE]"
click at [232, 256] on span at bounding box center [223, 260] width 72 height 9
type input "28320.00"
type input "441320"
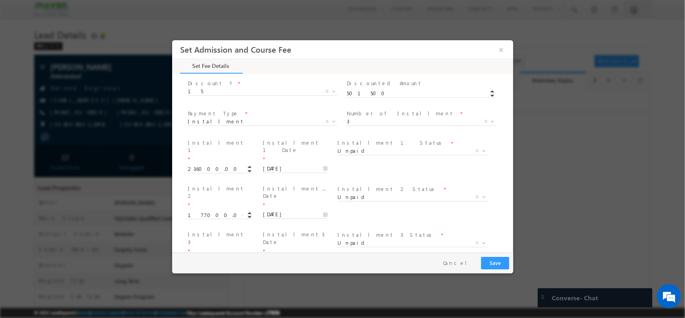
click at [302, 256] on input "text" at bounding box center [295, 260] width 65 height 8
click at [323, 100] on span at bounding box center [326, 101] width 6 height 3
type input "2027"
click at [323, 103] on span at bounding box center [326, 104] width 6 height 3
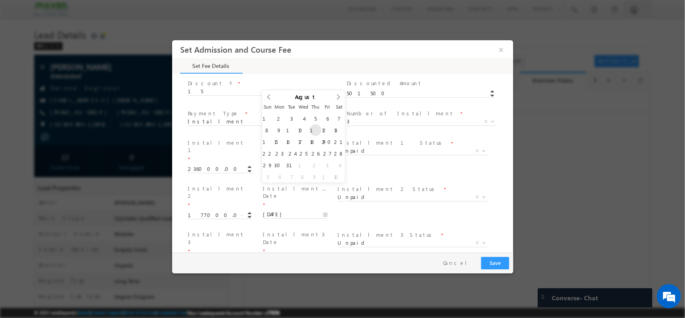
type input "[DATE]"
click at [387, 275] on div "Loan ID * Total Course Fee Entered * 441320" at bounding box center [349, 290] width 327 height 30
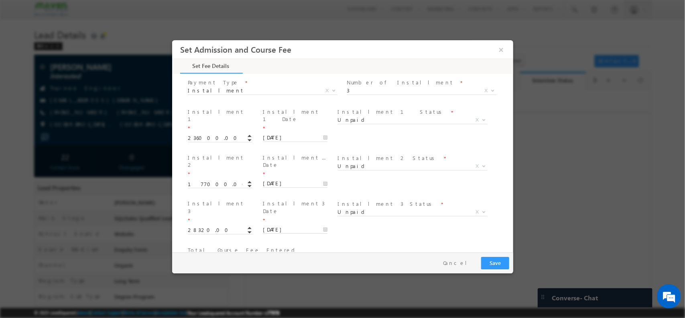
scroll to position [336, 0]
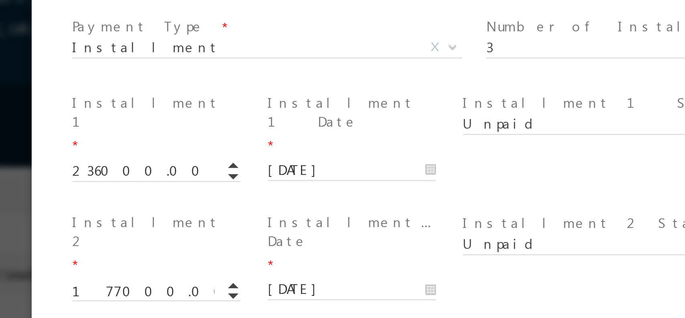
click at [217, 55] on div "Loan ID * Total Course Fee Entered * 441320" at bounding box center [208, 70] width 327 height 30
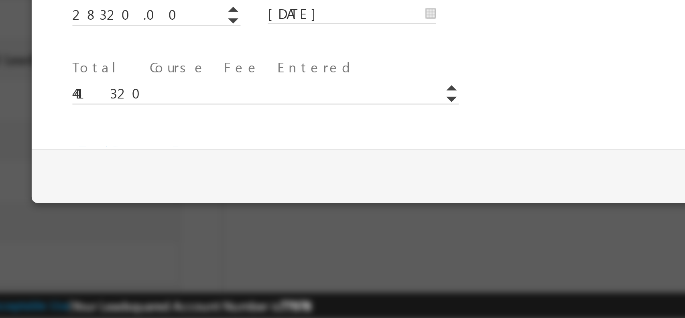
scroll to position [0, 0]
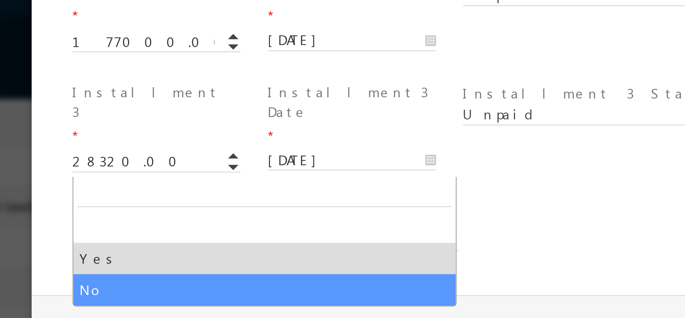
select select "No"
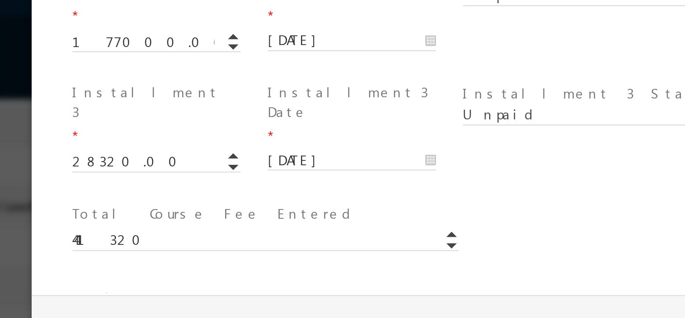
drag, startPoint x: 139, startPoint y: -49, endPoint x: 104, endPoint y: -94, distance: 57.2
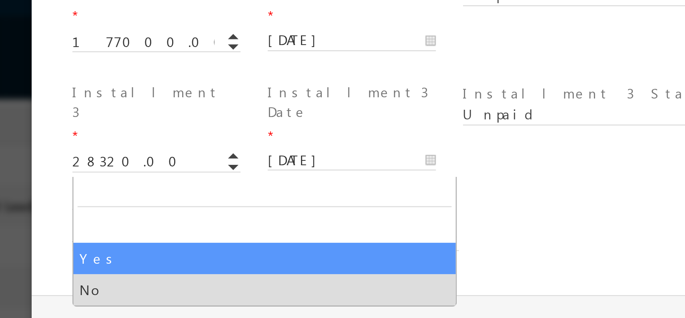
select select "Yes"
type input "500320"
type input "424000"
type input "76320"
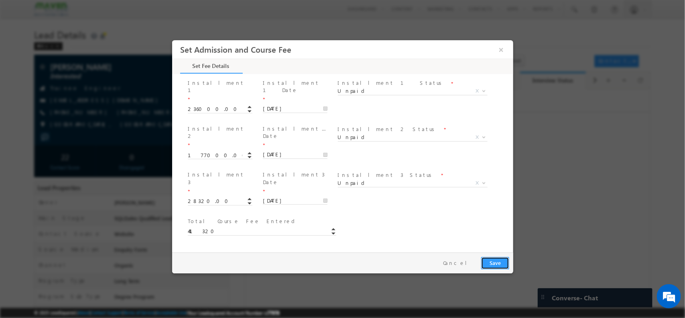
click at [500, 268] on button "Save" at bounding box center [495, 262] width 28 height 12
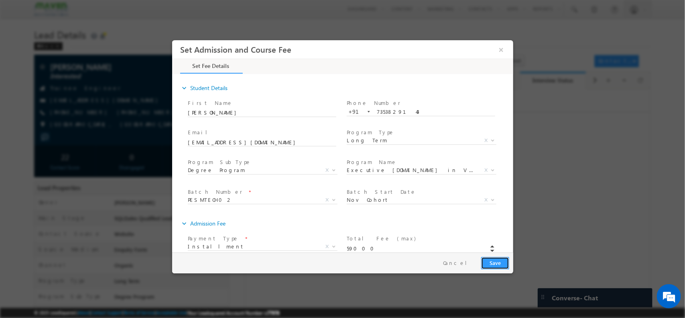
click at [499, 264] on button "Save" at bounding box center [495, 262] width 28 height 12
click at [497, 261] on button "Save" at bounding box center [495, 262] width 28 height 12
click at [493, 261] on button "Save" at bounding box center [495, 262] width 28 height 12
click at [492, 255] on div "Pay & Save Save Cancel" at bounding box center [344, 262] width 345 height 21
click at [492, 257] on button "Save" at bounding box center [495, 262] width 28 height 12
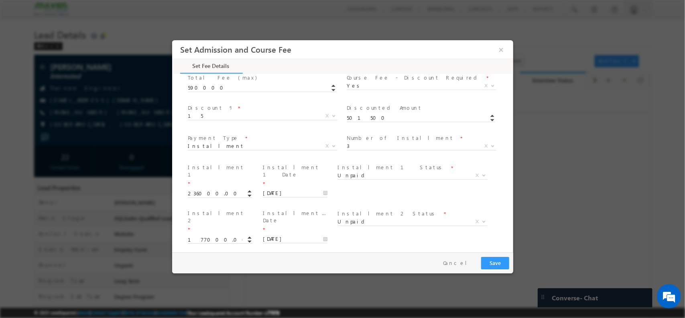
scroll to position [321, 0]
click at [370, 113] on span "501500" at bounding box center [424, 117] width 156 height 9
click at [211, 281] on input "28320.00" at bounding box center [219, 285] width 65 height 8
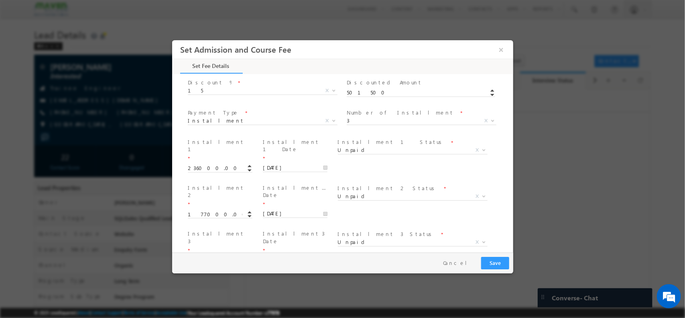
scroll to position [346, 0]
click at [192, 256] on input "28320.00" at bounding box center [219, 260] width 65 height 8
click at [213, 256] on input "28320.00" at bounding box center [219, 260] width 65 height 8
type input "2"
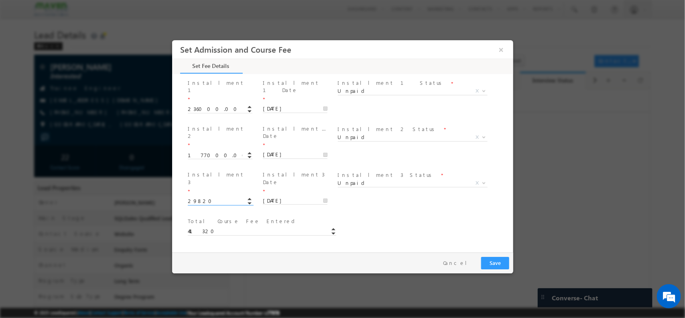
scroll to position [405, 0]
type input "29820.00"
type input "442820"
click at [496, 261] on button "Save" at bounding box center [495, 262] width 28 height 12
click at [387, 274] on span "500320" at bounding box center [424, 278] width 156 height 9
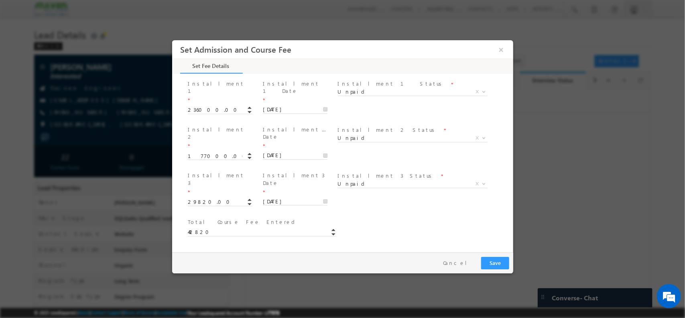
click at [251, 227] on span "442820" at bounding box center [265, 231] width 156 height 9
click at [215, 198] on input "29820.00" at bounding box center [219, 202] width 65 height 8
click at [232, 295] on div "Actual Program Fee * 424000" at bounding box center [265, 304] width 156 height 19
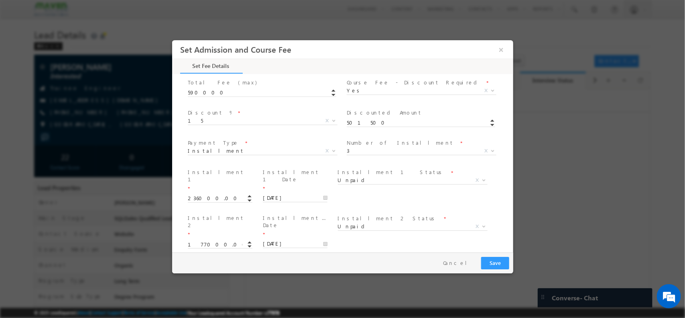
scroll to position [344, 0]
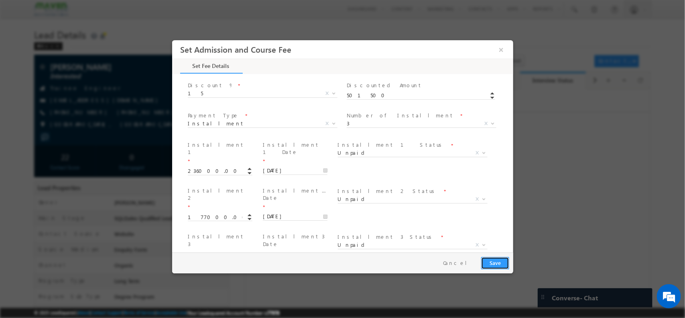
click at [483, 263] on button "Save" at bounding box center [495, 262] width 28 height 12
click at [389, 277] on div "Loan ID * Total Course Fee Entered * 442820" at bounding box center [349, 292] width 327 height 30
click at [389, 282] on div "Loan ID * Total Course Fee Entered * 442820" at bounding box center [349, 297] width 327 height 30
click at [210, 283] on div "Total Course Fee Entered * 442820" at bounding box center [265, 292] width 156 height 19
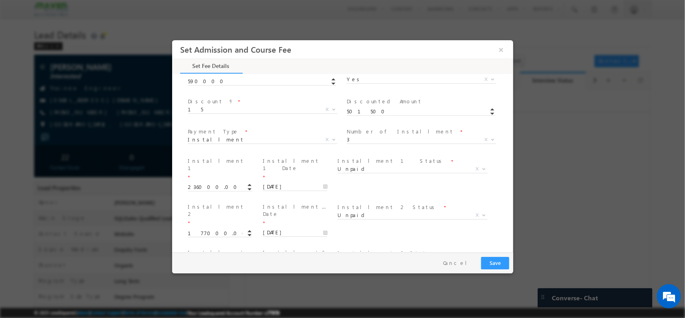
scroll to position [373, 0]
click at [230, 230] on input "29820.00" at bounding box center [219, 234] width 65 height 8
type input "28320.00"
type input "441320"
click at [198, 184] on input "177000.00" at bounding box center [219, 188] width 65 height 8
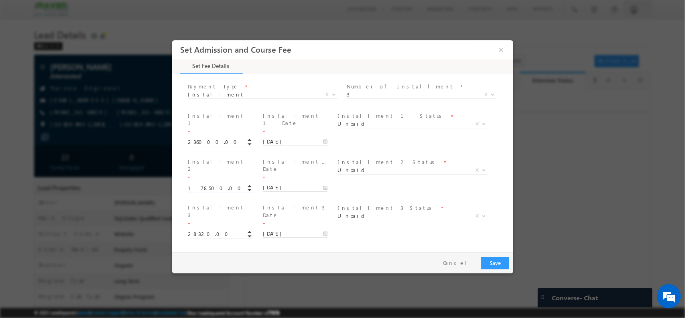
type input "178500.00"
type input "442820"
click at [239, 259] on span "442820" at bounding box center [265, 263] width 156 height 9
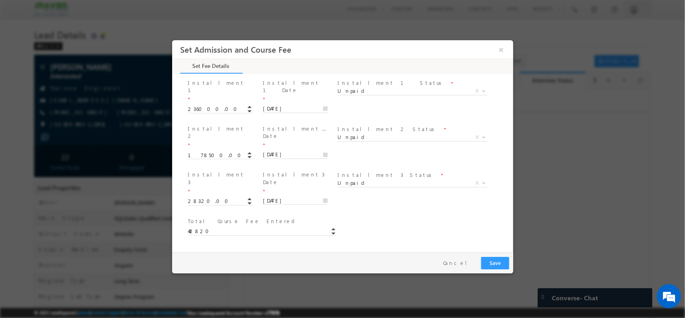
scroll to position [405, 0]
click at [489, 265] on button "Save" at bounding box center [495, 262] width 28 height 12
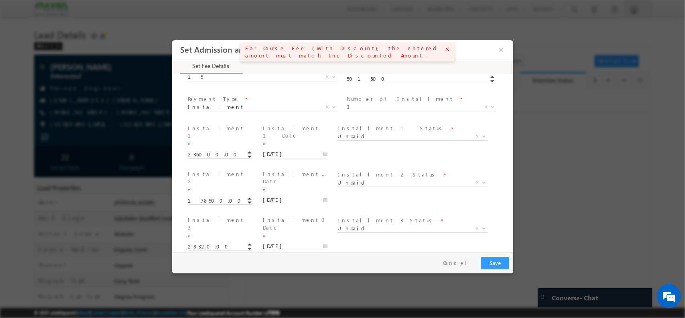
scroll to position [360, 0]
click at [222, 197] on input "178500.00" at bounding box center [219, 201] width 65 height 8
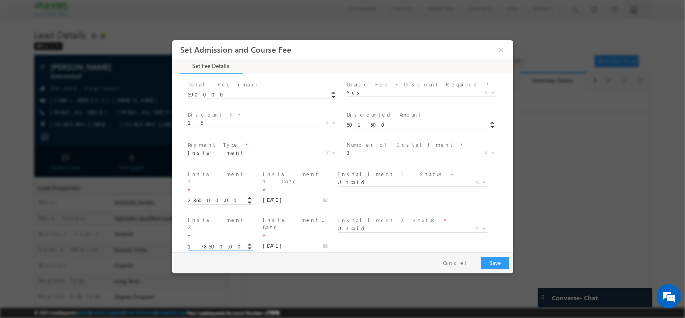
scroll to position [314, 0]
click at [214, 242] on input "178500.00" at bounding box center [219, 246] width 65 height 8
type input "1"
type input "178180.00"
type input "442500"
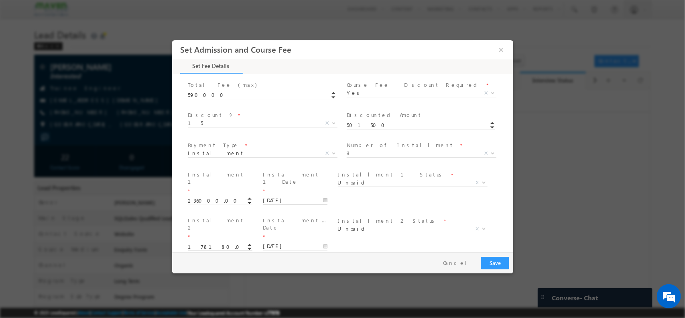
click at [217, 288] on input "28320.00" at bounding box center [219, 292] width 65 height 8
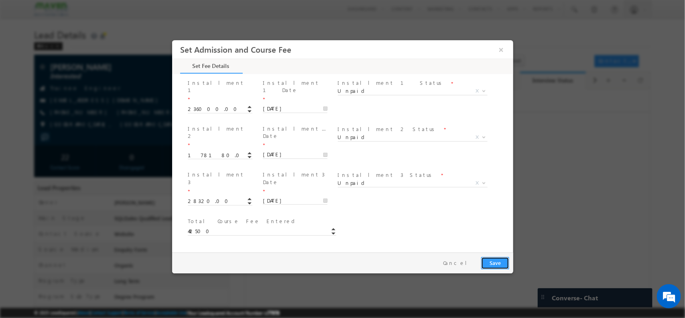
click at [502, 260] on button "Save" at bounding box center [495, 262] width 28 height 12
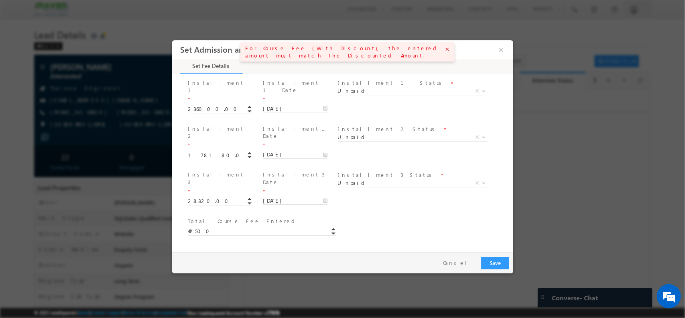
click at [395, 273] on span "500320" at bounding box center [424, 277] width 156 height 9
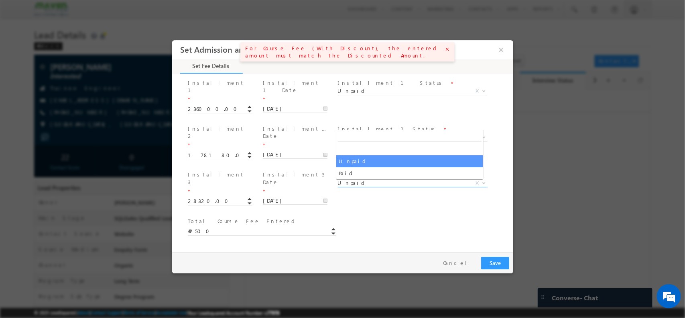
click at [385, 179] on span "Unpaid" at bounding box center [403, 182] width 130 height 7
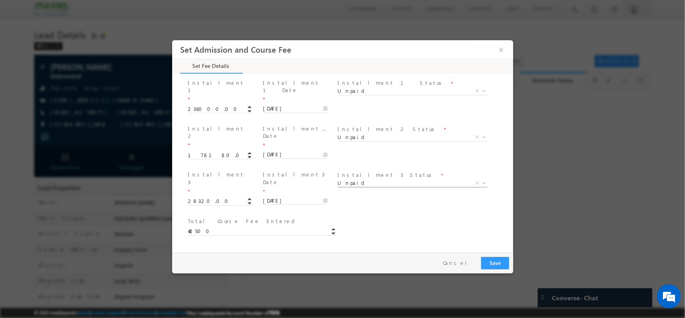
click at [230, 272] on span "Yes" at bounding box center [252, 275] width 130 height 7
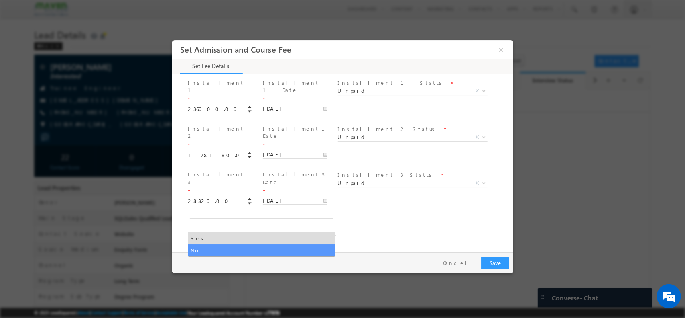
select select "No"
click at [238, 272] on span "No" at bounding box center [252, 275] width 130 height 7
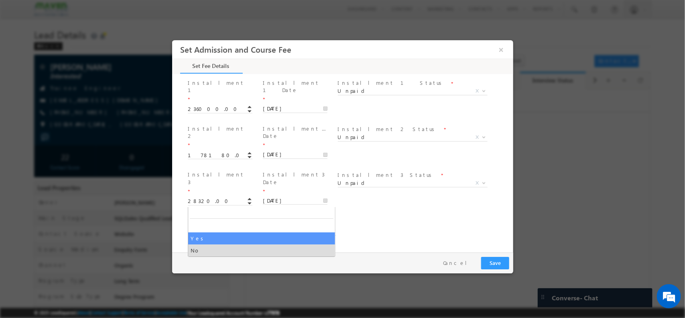
select select "Yes"
type input "501500"
type input "425000"
type input "76500"
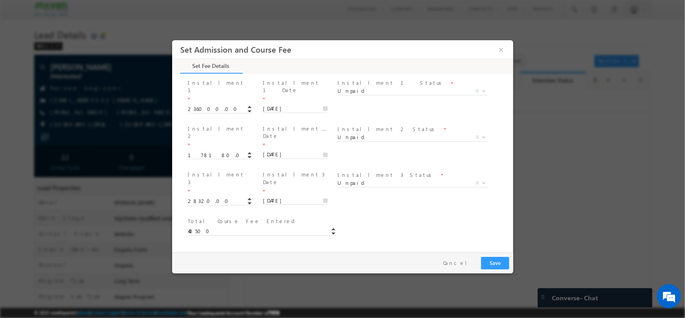
click at [490, 269] on div "Pay & Save Save Cancel" at bounding box center [344, 262] width 345 height 21
click at [490, 264] on button "Save" at bounding box center [495, 262] width 28 height 12
click at [492, 262] on button "Save" at bounding box center [495, 262] width 28 height 12
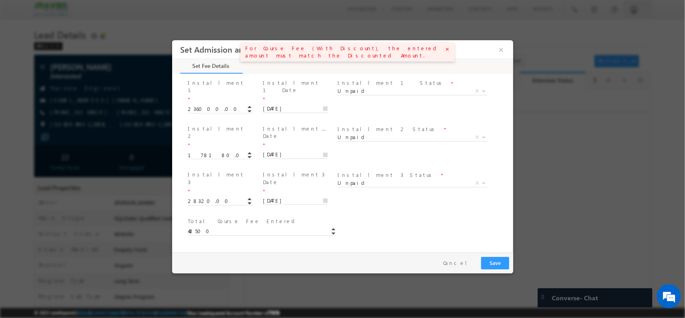
click at [427, 215] on div "Loan ID * Total Course Fee Entered * 442500" at bounding box center [349, 230] width 327 height 30
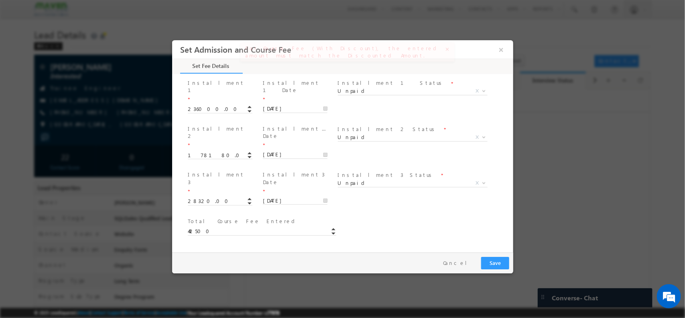
click at [403, 264] on span "Total Program Fee *" at bounding box center [420, 268] width 148 height 9
click at [395, 246] on div "expand_more Total Program Fee" at bounding box center [346, 253] width 333 height 14
click at [401, 262] on div "Loan ID * Total Course Fee Entered * 442500" at bounding box center [349, 277] width 327 height 30
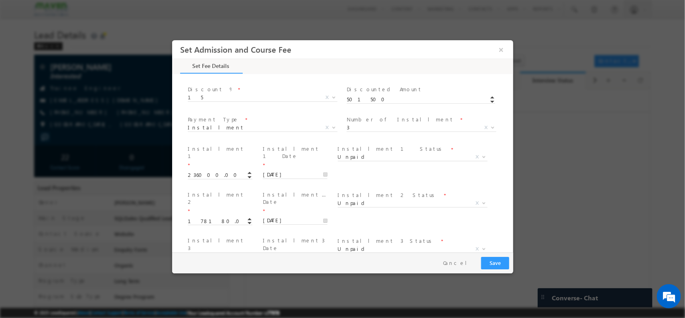
scroll to position [340, 0]
click at [385, 280] on div "Loan ID * Total Course Fee Entered * 442500" at bounding box center [349, 295] width 327 height 30
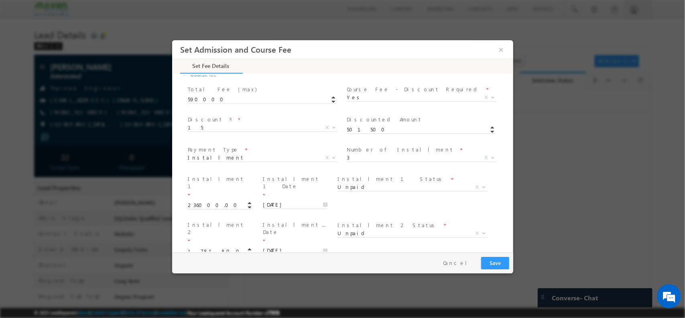
scroll to position [309, 0]
click at [240, 124] on span "15" at bounding box center [252, 127] width 130 height 7
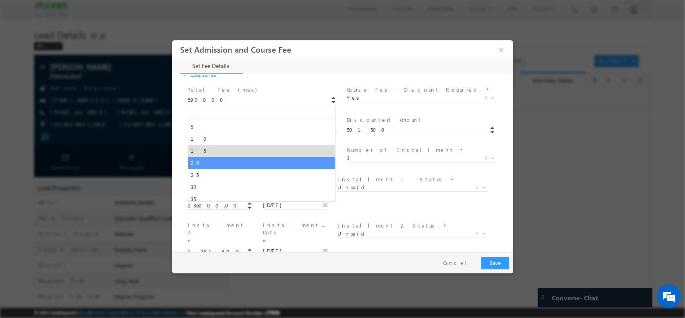
select select "20"
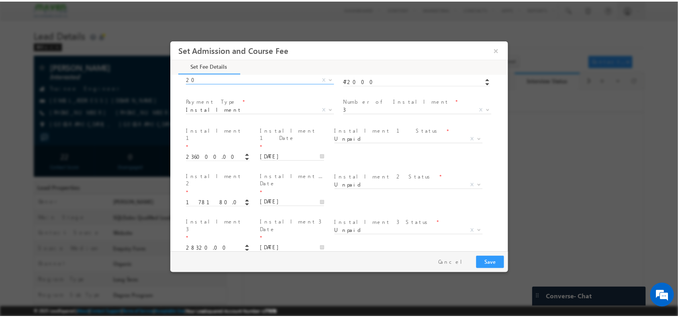
scroll to position [333, 0]
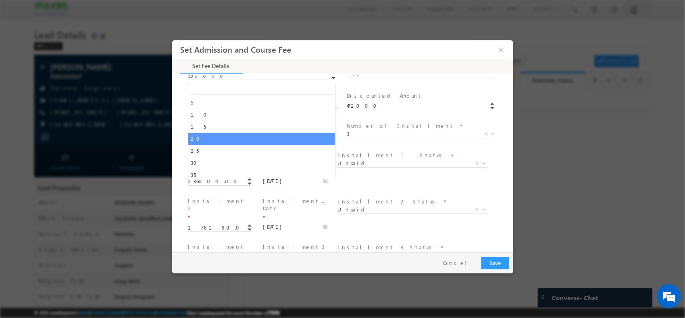
click at [215, 100] on span "20" at bounding box center [252, 103] width 130 height 7
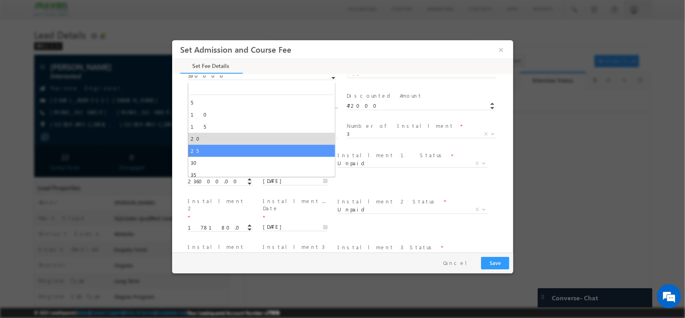
type input "442500"
select select "25"
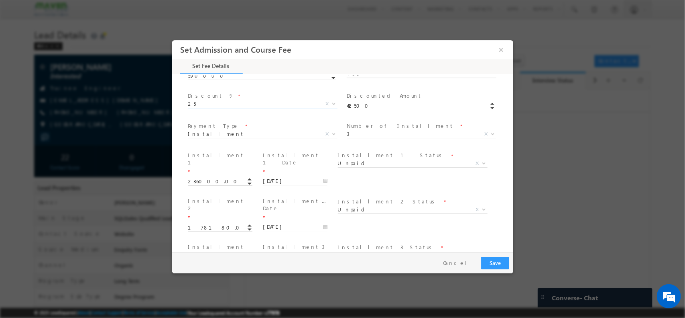
click at [370, 287] on div "Loan ID * Total Course Fee Entered * 442500" at bounding box center [349, 302] width 327 height 30
click at [490, 264] on button "Save" at bounding box center [495, 262] width 28 height 12
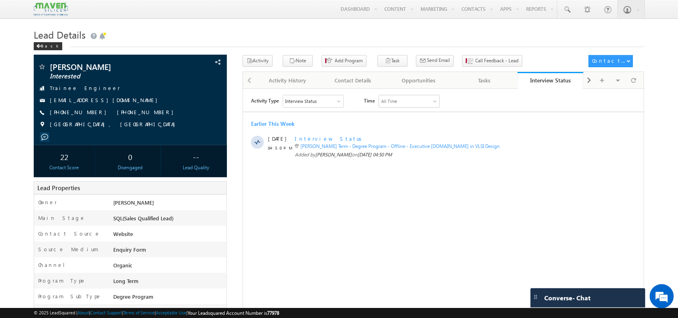
click at [433, 210] on div "Activity Type Interview Status Select All Other Activities 1 Interview Status T…" at bounding box center [442, 194] width 401 height 201
